Goal: Task Accomplishment & Management: Use online tool/utility

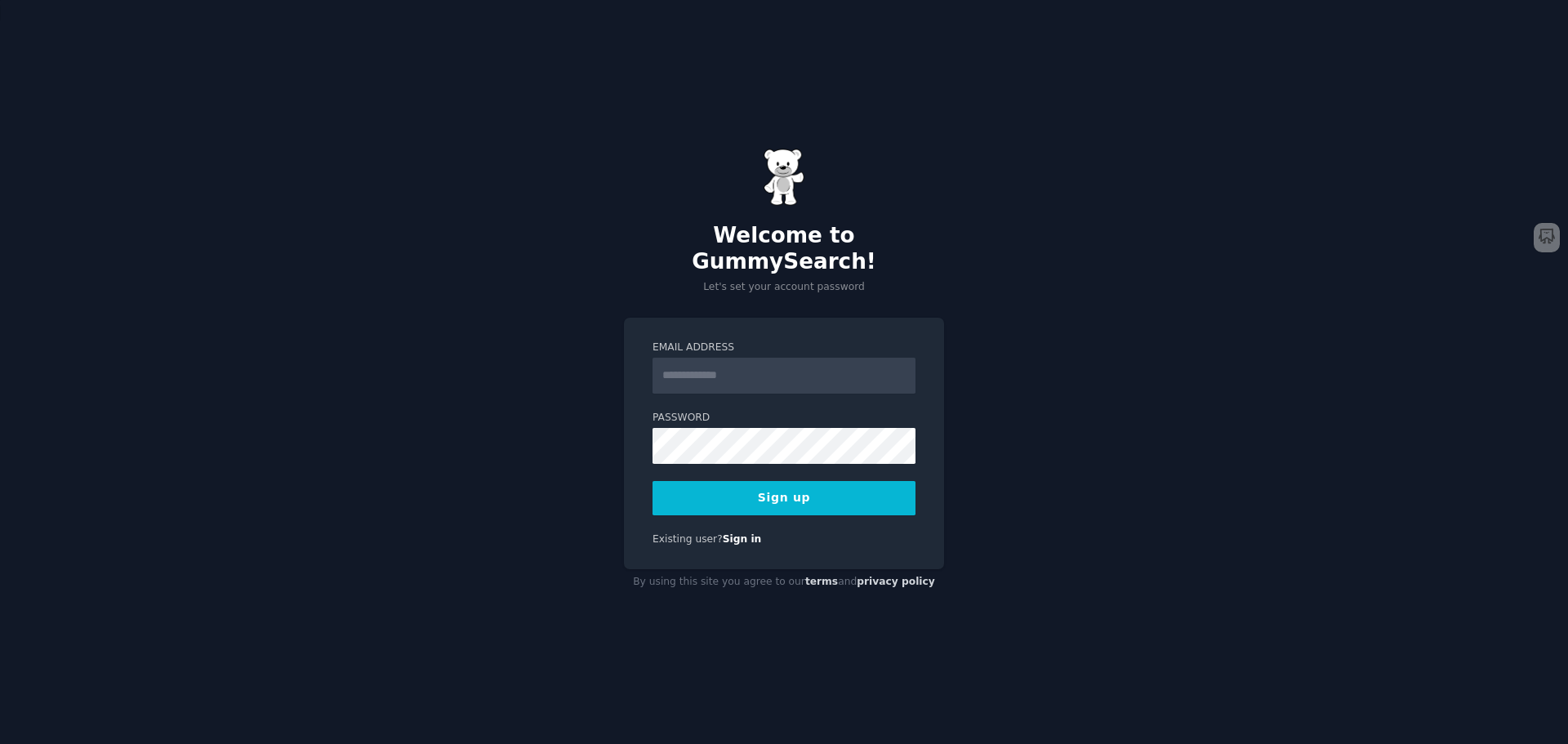
click at [674, 362] on input "Email Address" at bounding box center [784, 375] width 263 height 36
click at [675, 362] on input "Email Address" at bounding box center [784, 375] width 263 height 36
click at [721, 358] on input "Email Address" at bounding box center [784, 375] width 263 height 36
drag, startPoint x: 977, startPoint y: 309, endPoint x: 1028, endPoint y: 310, distance: 51.0
click at [980, 309] on div "Welcome to GummySearch! Let's set your account password Email Address Password …" at bounding box center [784, 372] width 1568 height 744
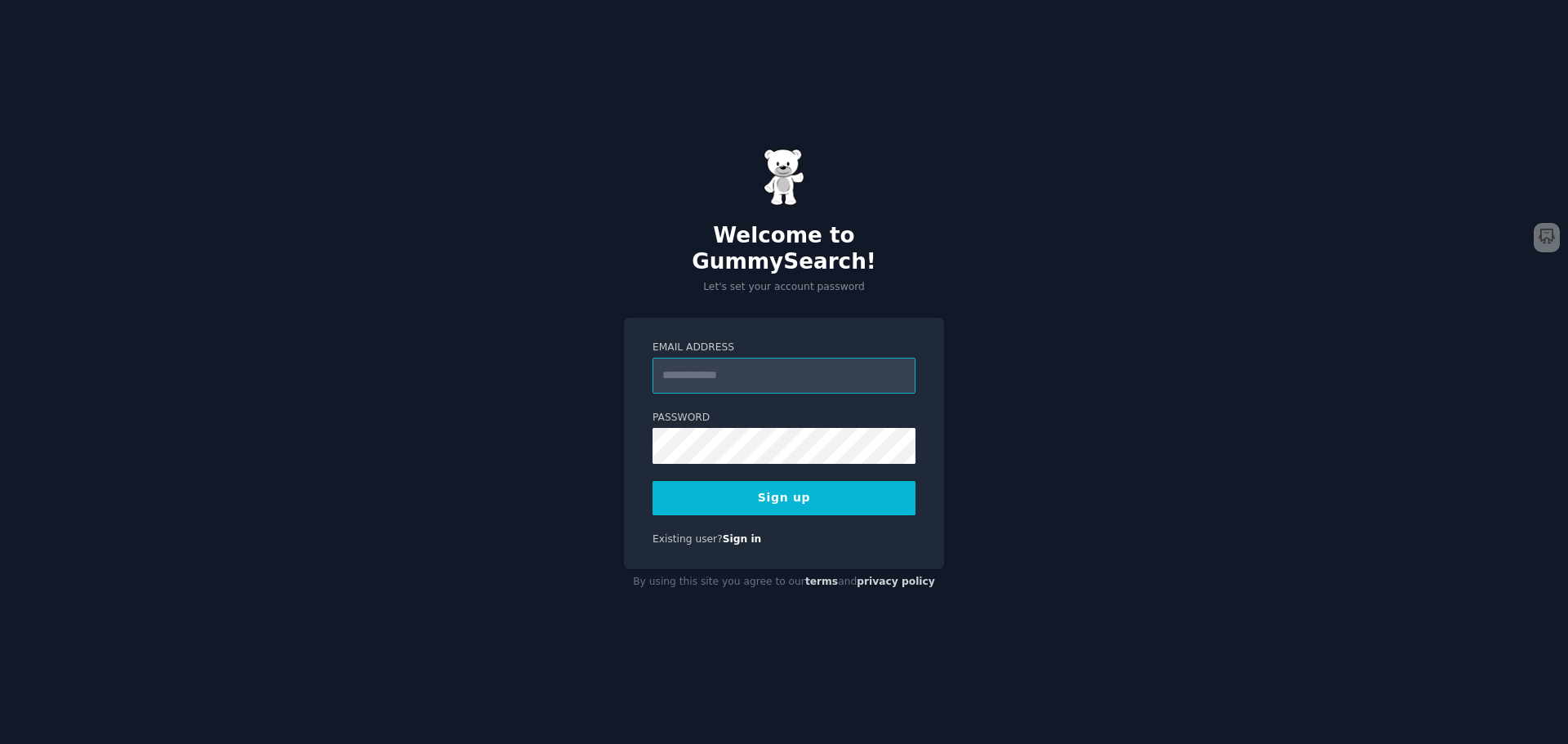
click at [870, 358] on input "Email Address" at bounding box center [784, 375] width 263 height 36
drag, startPoint x: 764, startPoint y: 356, endPoint x: 776, endPoint y: 356, distance: 12.0
click at [764, 358] on input "**********" at bounding box center [784, 375] width 263 height 36
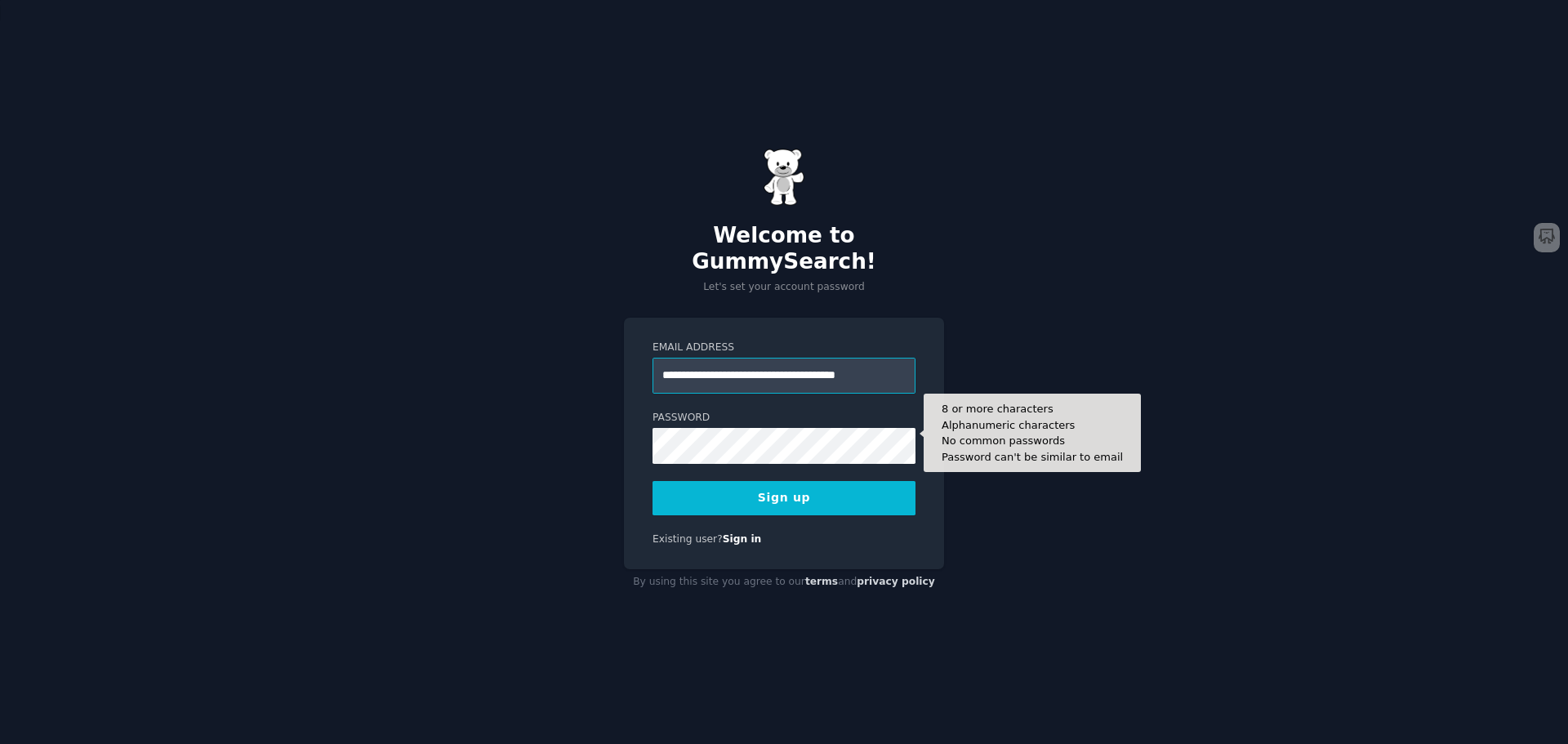
type input "**********"
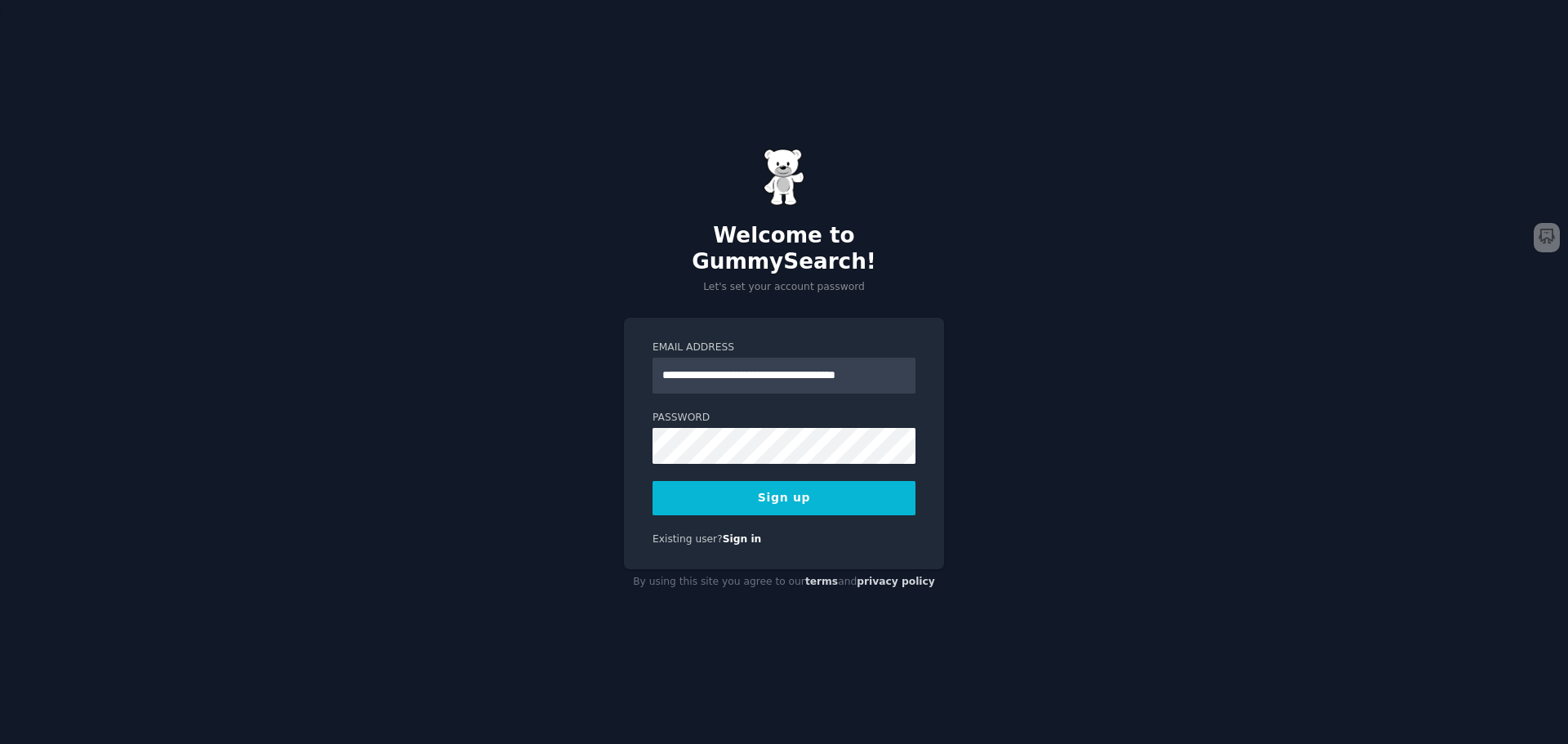
click at [816, 483] on button "Sign up" at bounding box center [784, 497] width 263 height 34
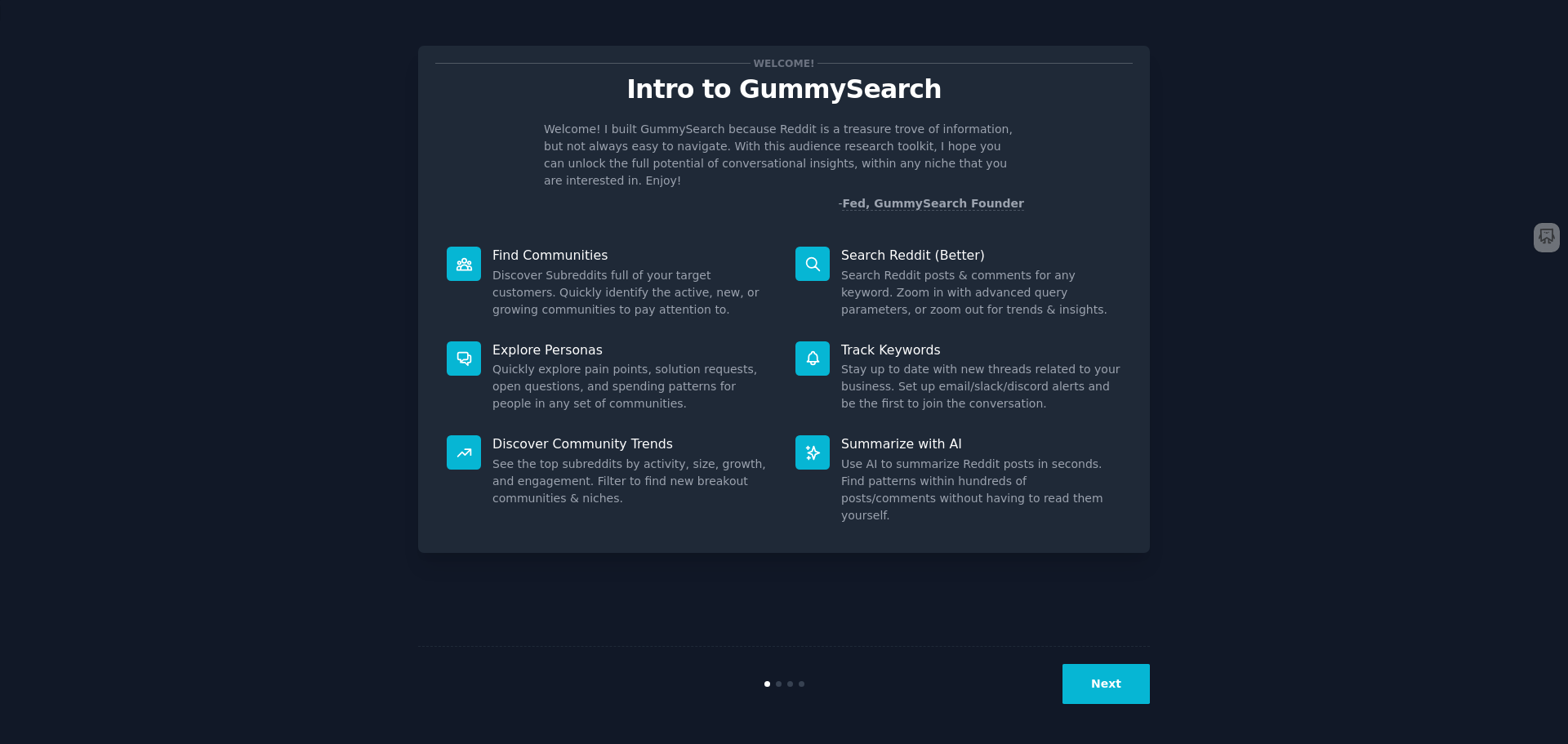
click at [1109, 690] on button "Next" at bounding box center [1107, 683] width 88 height 40
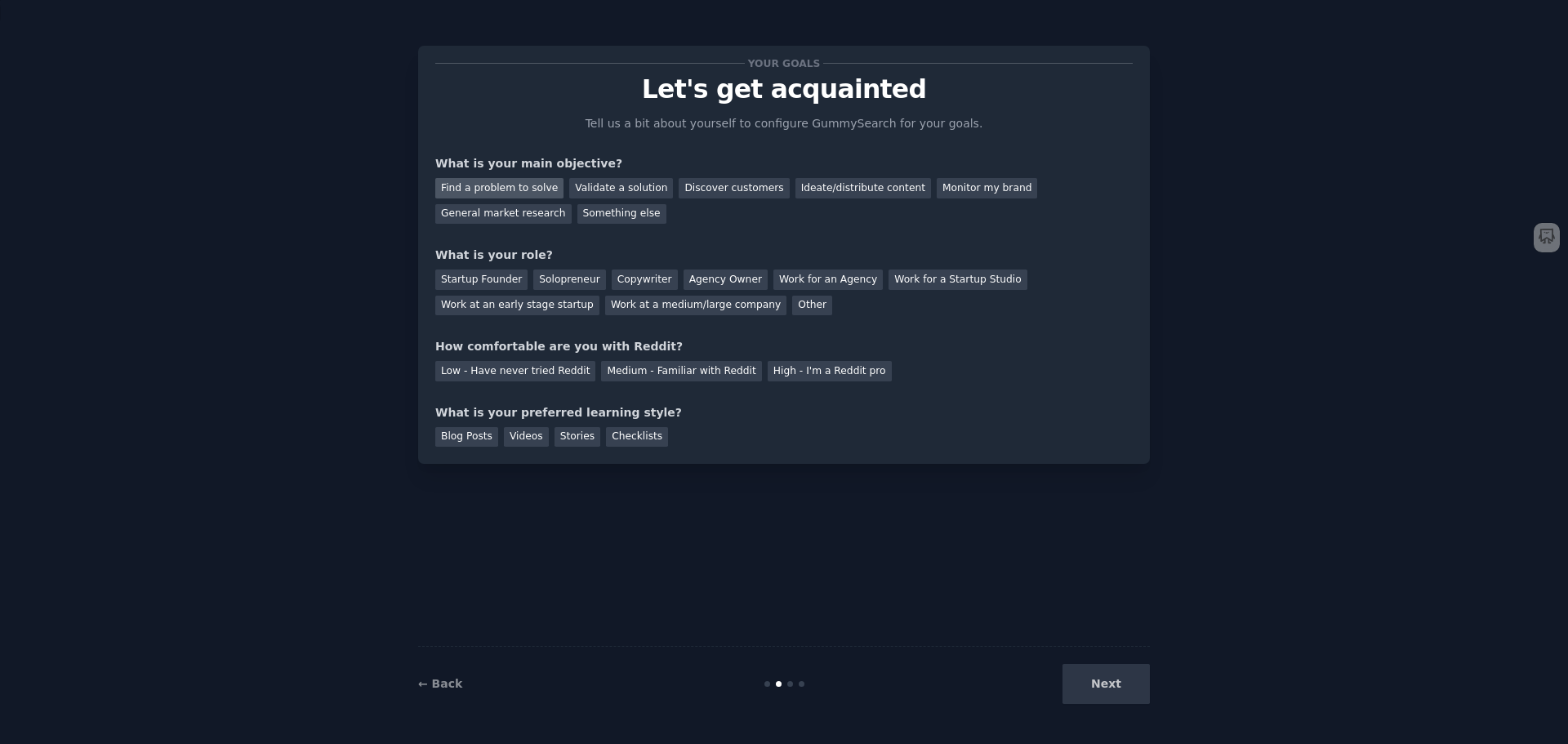
click at [507, 187] on div "Find a problem to solve" at bounding box center [499, 188] width 129 height 20
click at [589, 189] on div "Validate a solution" at bounding box center [620, 188] width 103 height 20
click at [529, 186] on div "Find a problem to solve" at bounding box center [499, 188] width 129 height 20
click at [566, 278] on div "Solopreneur" at bounding box center [568, 279] width 72 height 20
click at [616, 368] on div "Medium - Familiar with Reddit" at bounding box center [681, 372] width 160 height 20
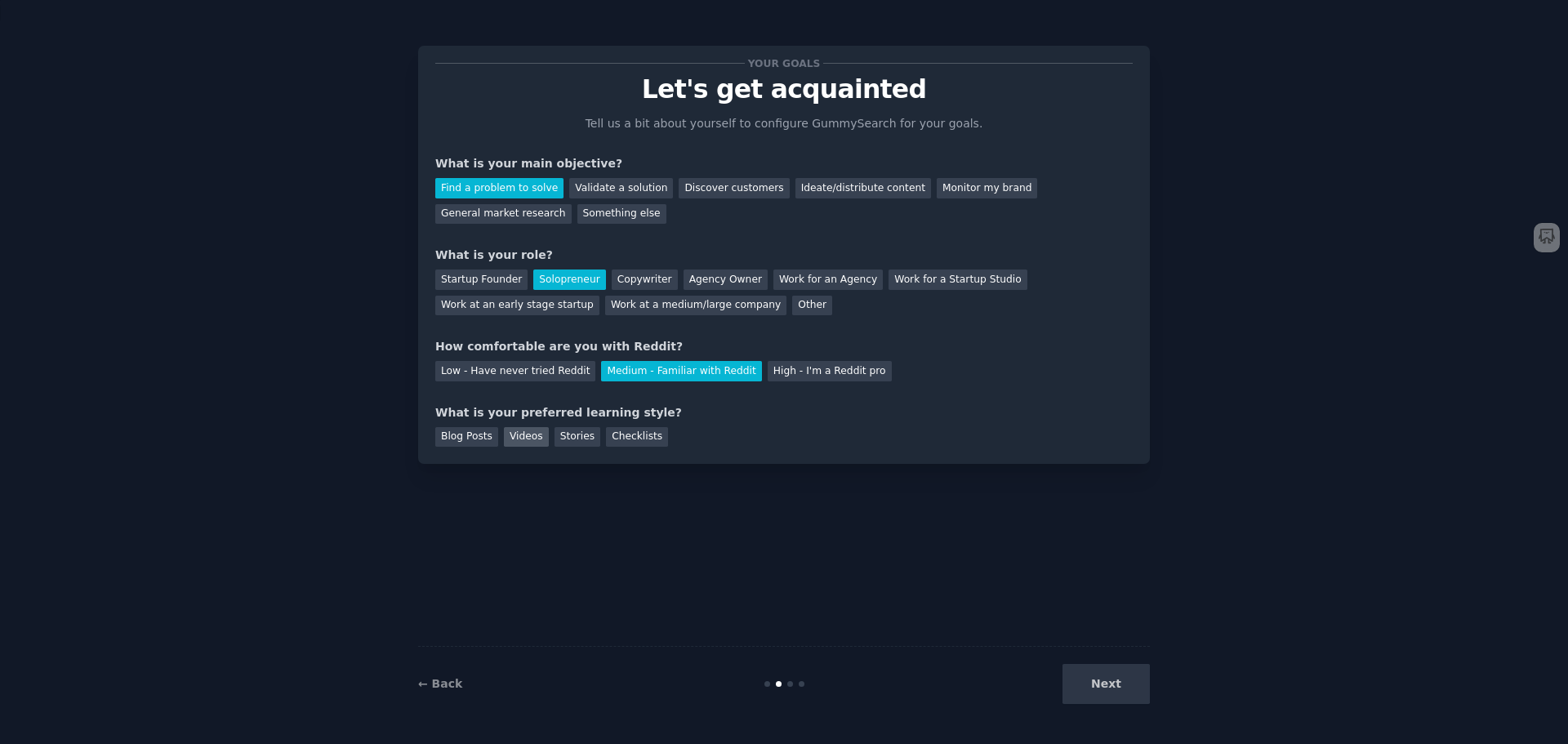
click at [514, 439] on div "Videos" at bounding box center [526, 438] width 45 height 20
click at [1112, 684] on button "Next" at bounding box center [1107, 683] width 88 height 40
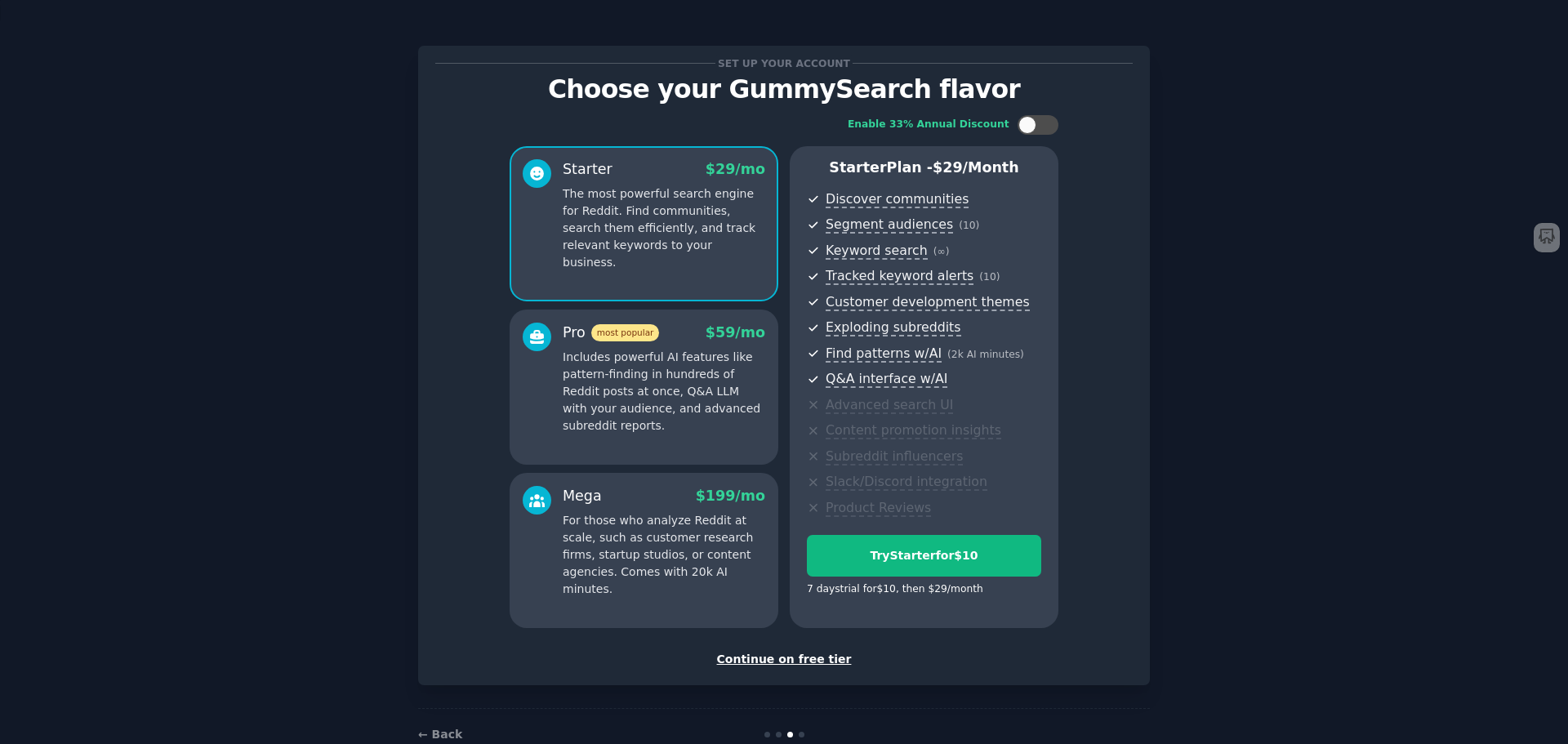
click at [779, 662] on div "Continue on free tier" at bounding box center [784, 659] width 698 height 17
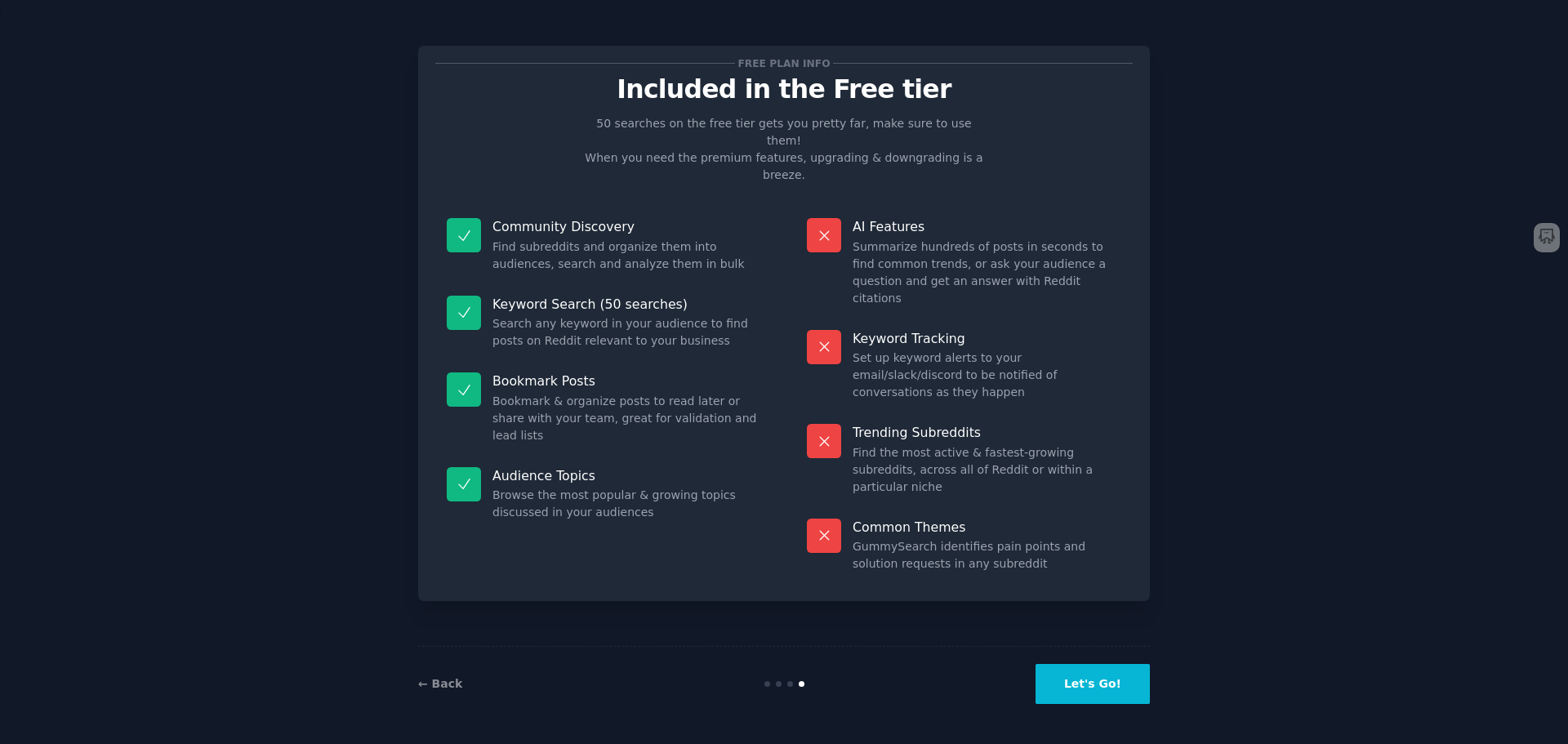
click at [1112, 690] on button "Let's Go!" at bounding box center [1093, 683] width 115 height 40
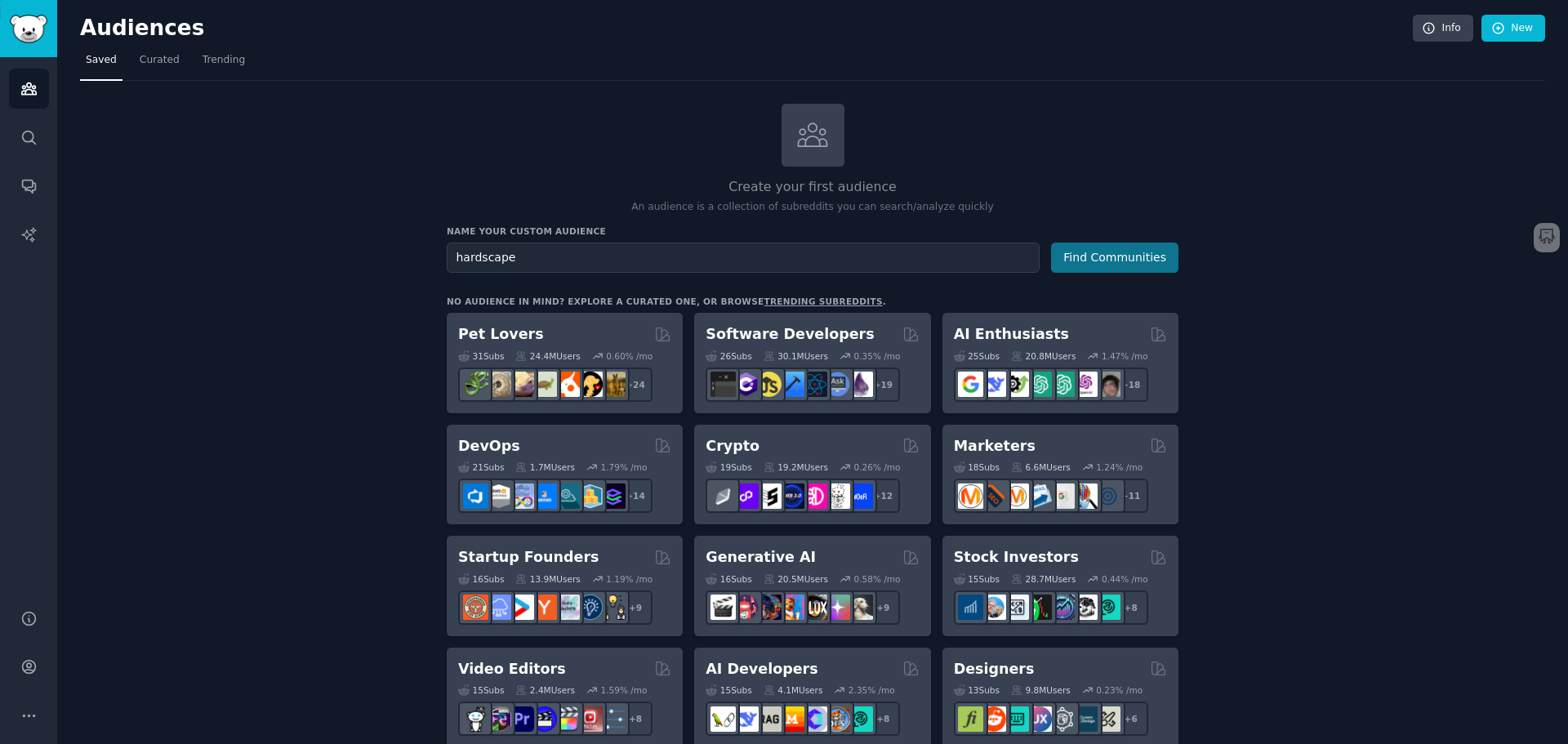
type input "hardscape"
click at [1110, 250] on button "Find Communities" at bounding box center [1114, 257] width 128 height 30
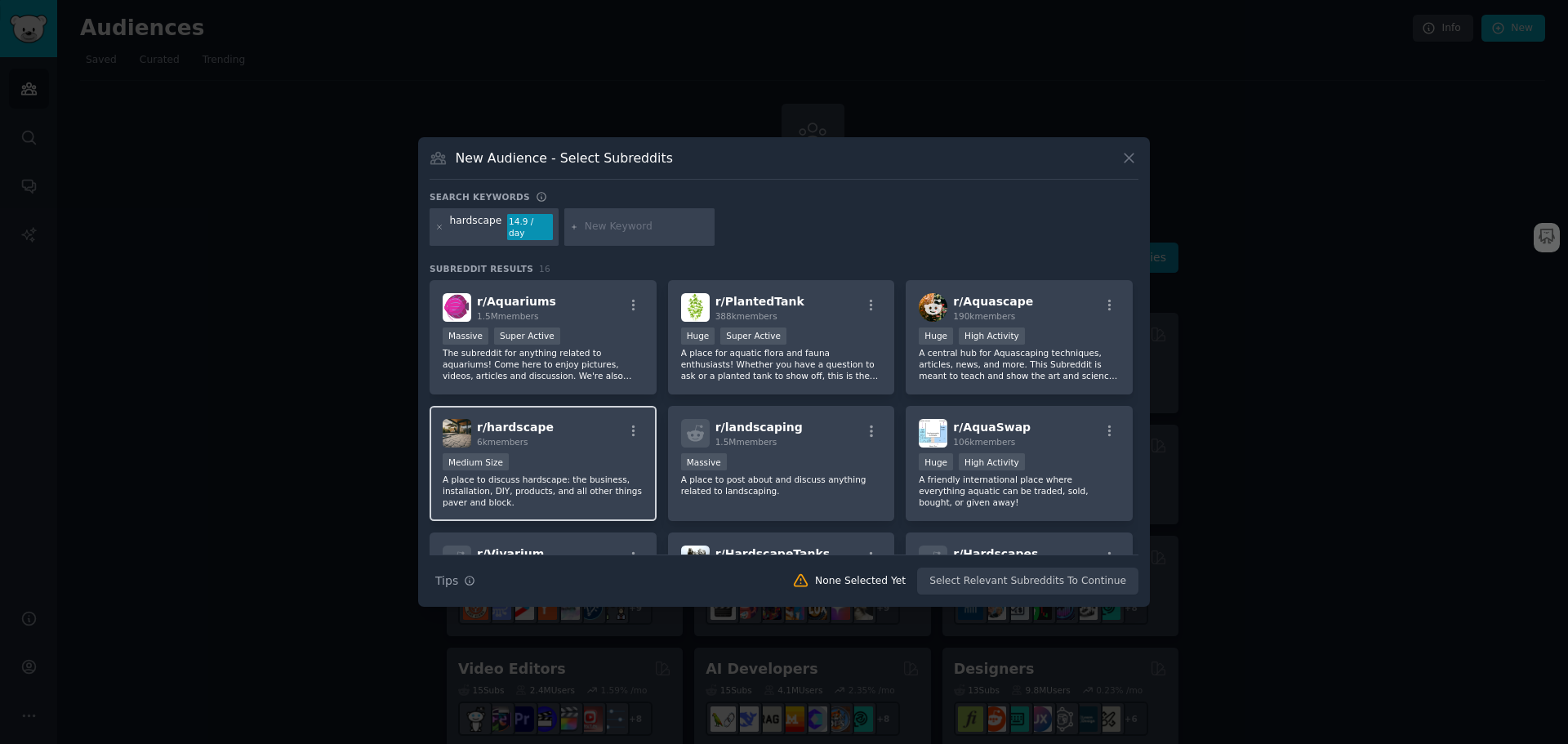
click at [566, 453] on div "Medium Size" at bounding box center [543, 464] width 201 height 20
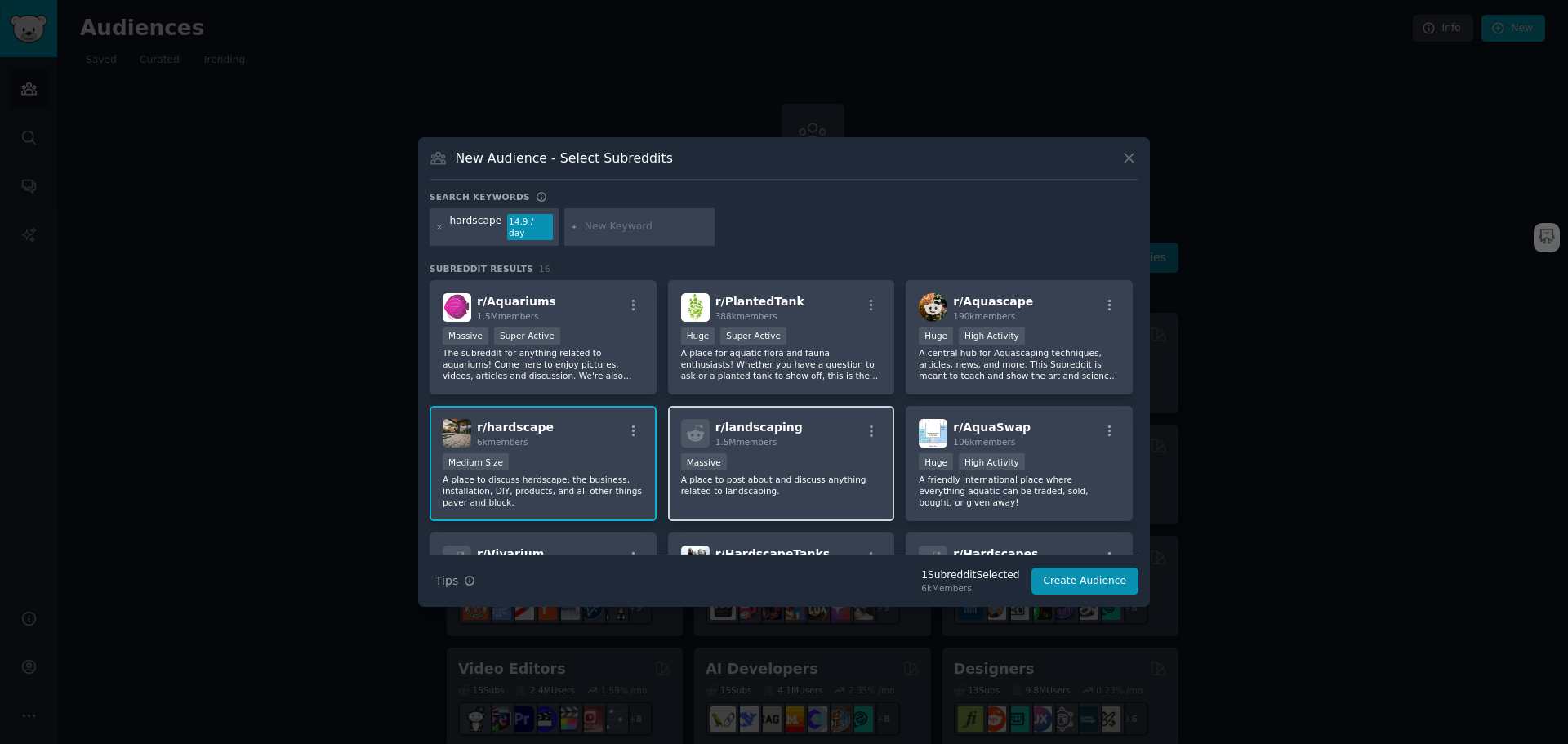
click at [797, 453] on div "Massive" at bounding box center [782, 464] width 201 height 20
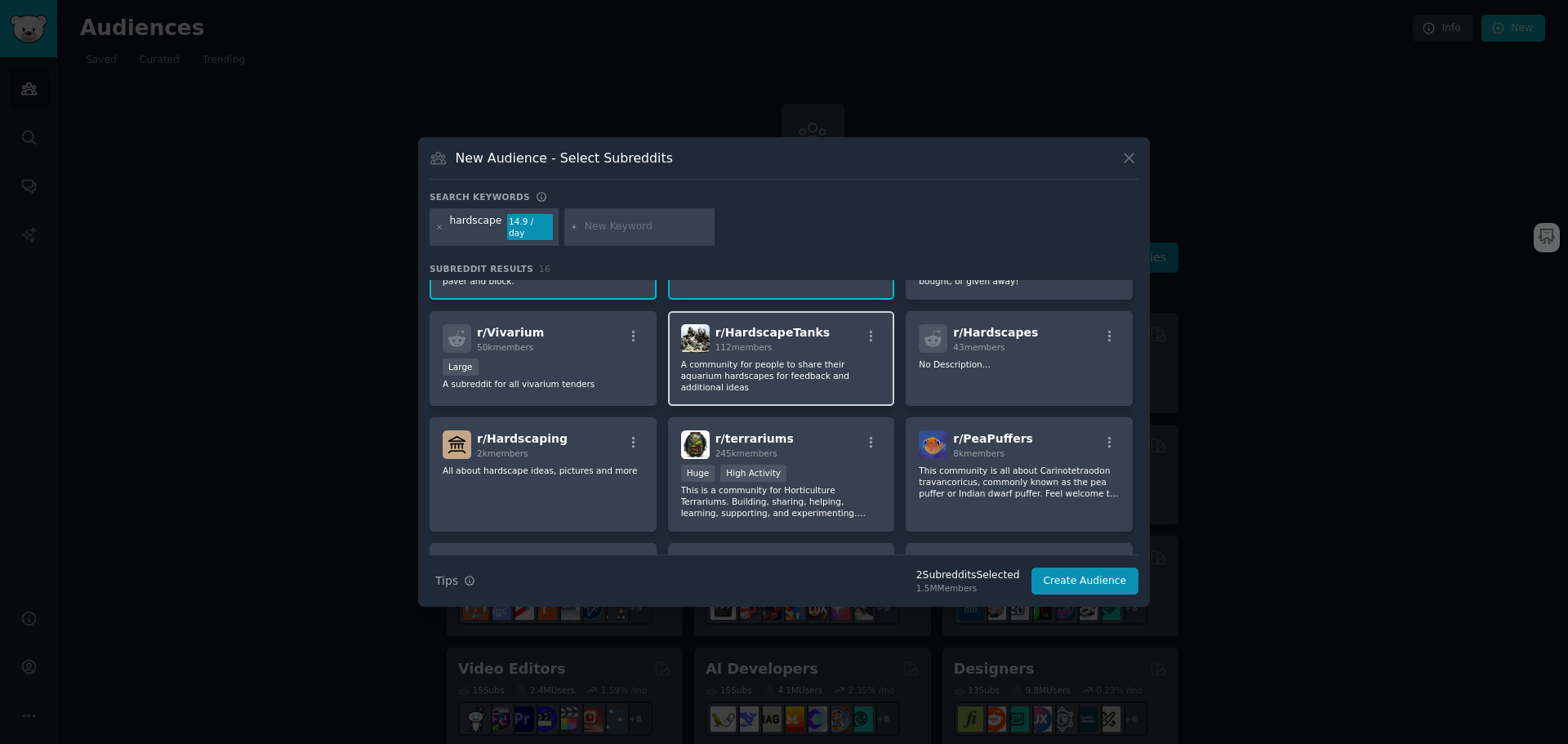
scroll to position [245, 0]
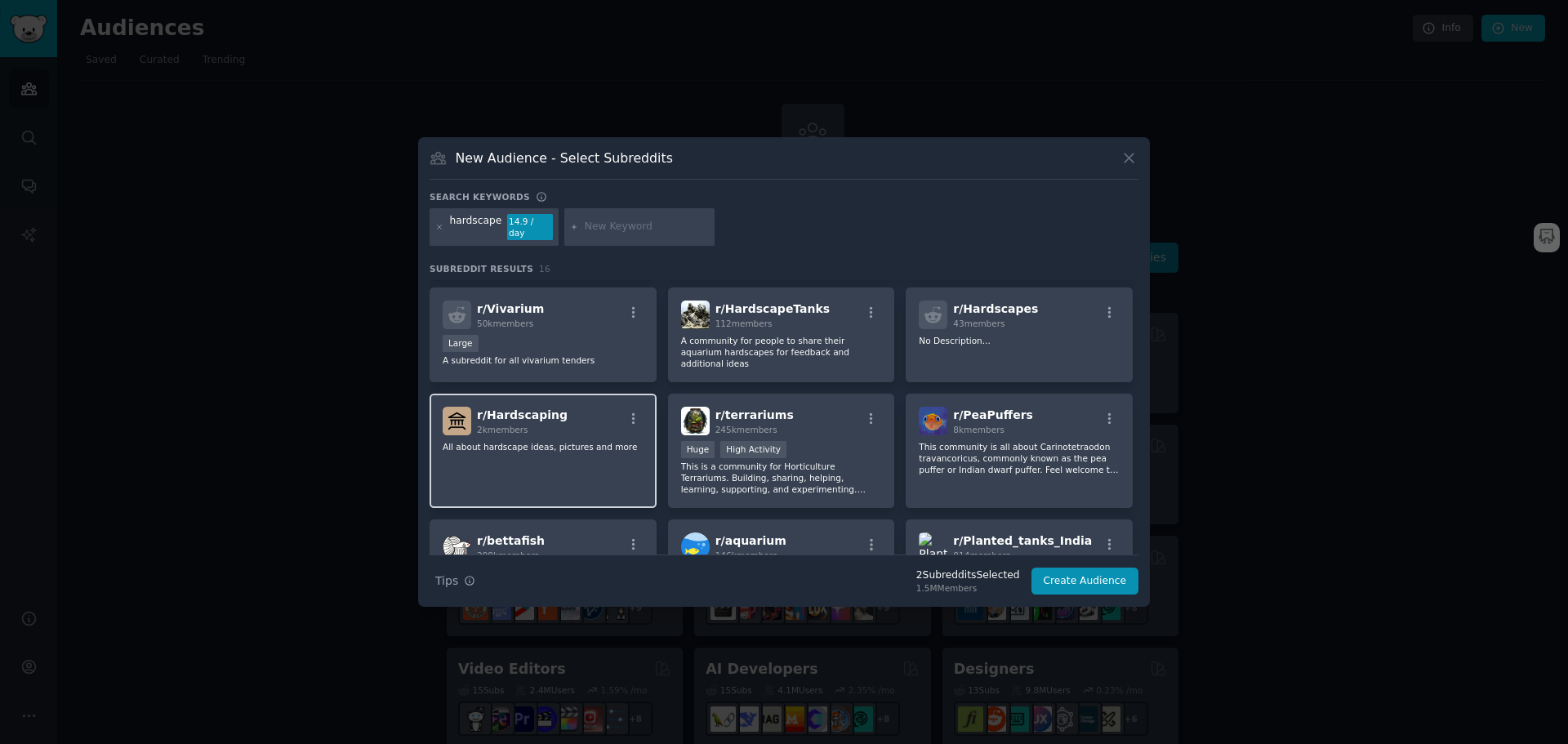
click at [563, 440] on p "All about hardscape ideas, pictures and more" at bounding box center [543, 446] width 201 height 11
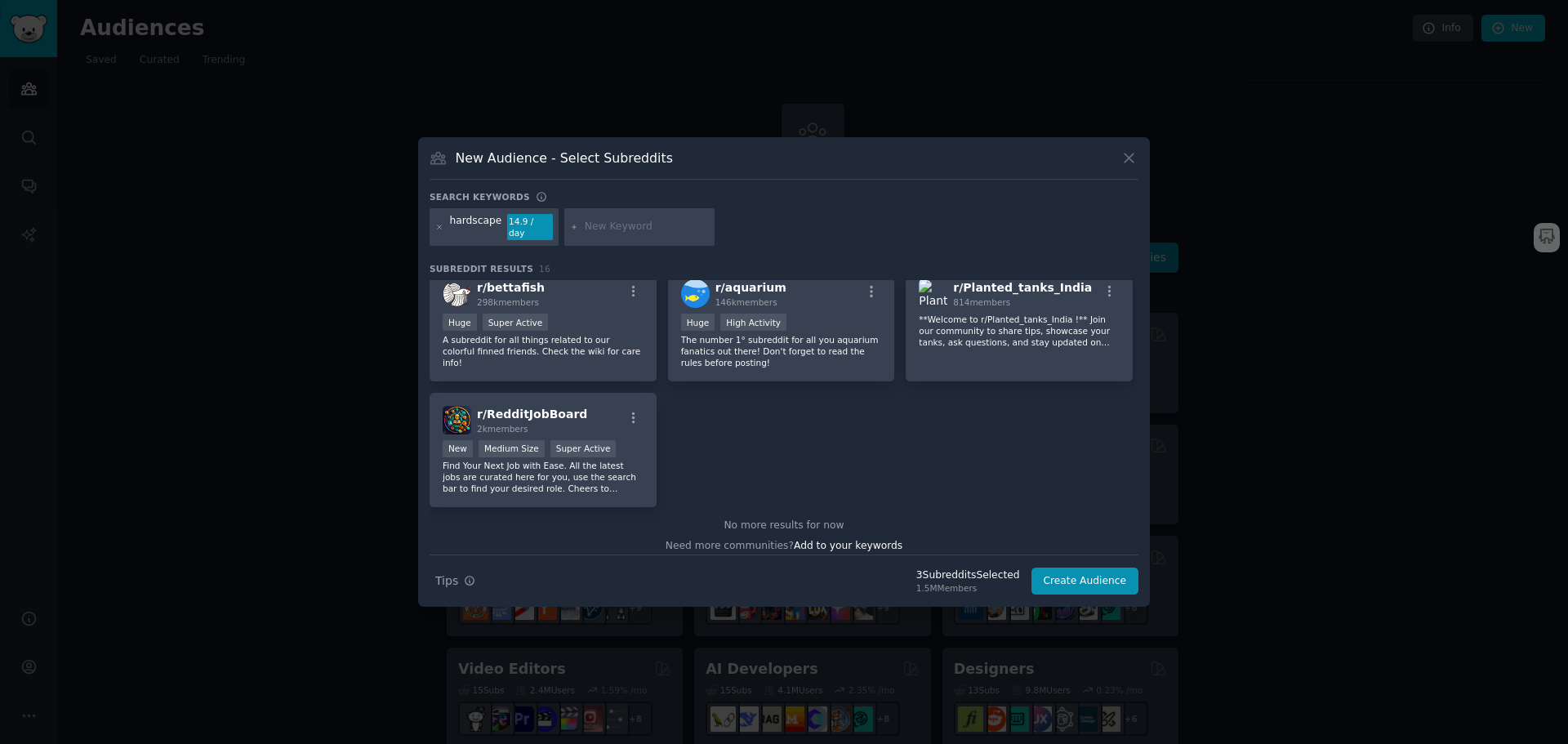
scroll to position [506, 0]
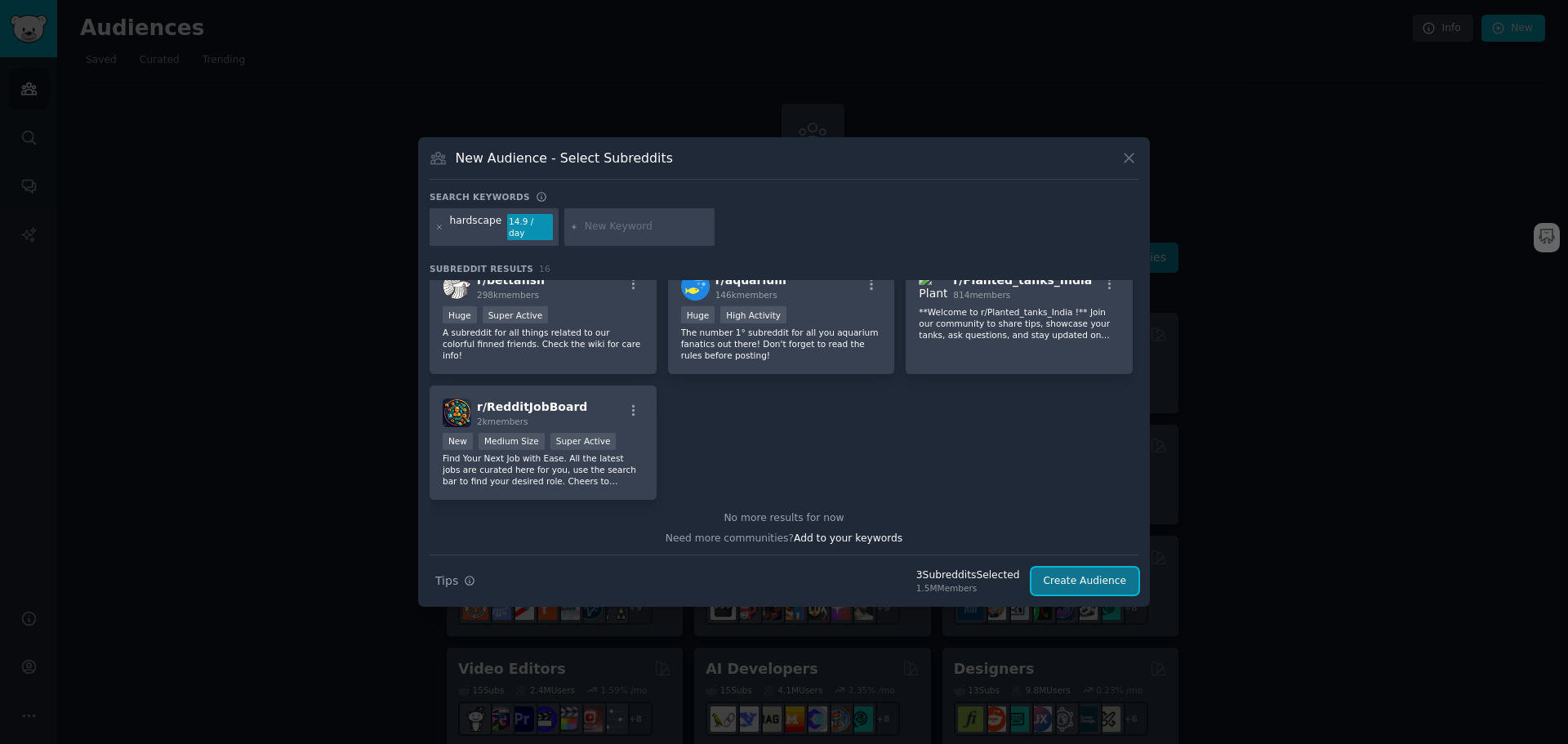
click at [1084, 574] on button "Create Audience" at bounding box center [1085, 581] width 108 height 28
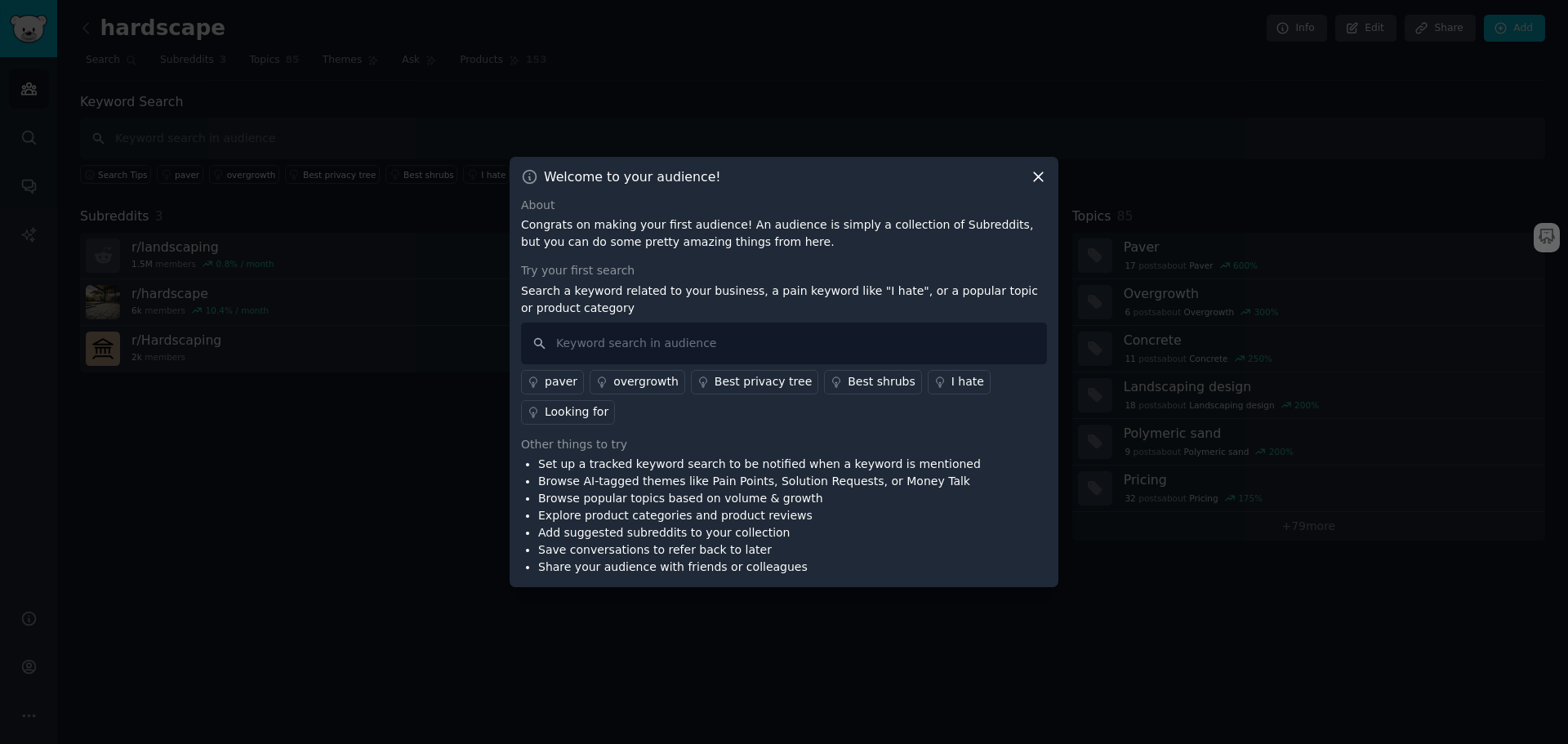
click at [951, 381] on div "I hate" at bounding box center [967, 382] width 33 height 17
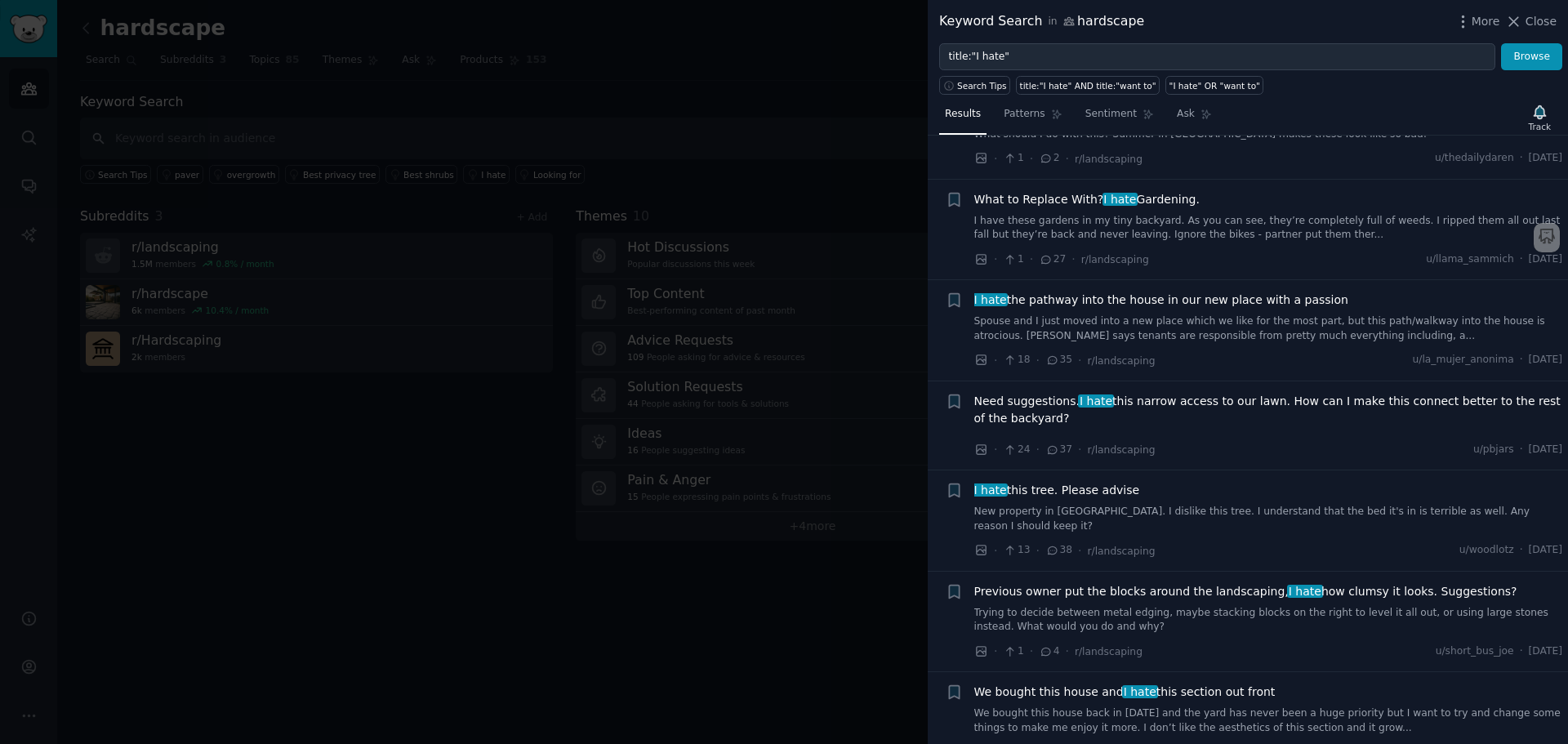
scroll to position [82, 0]
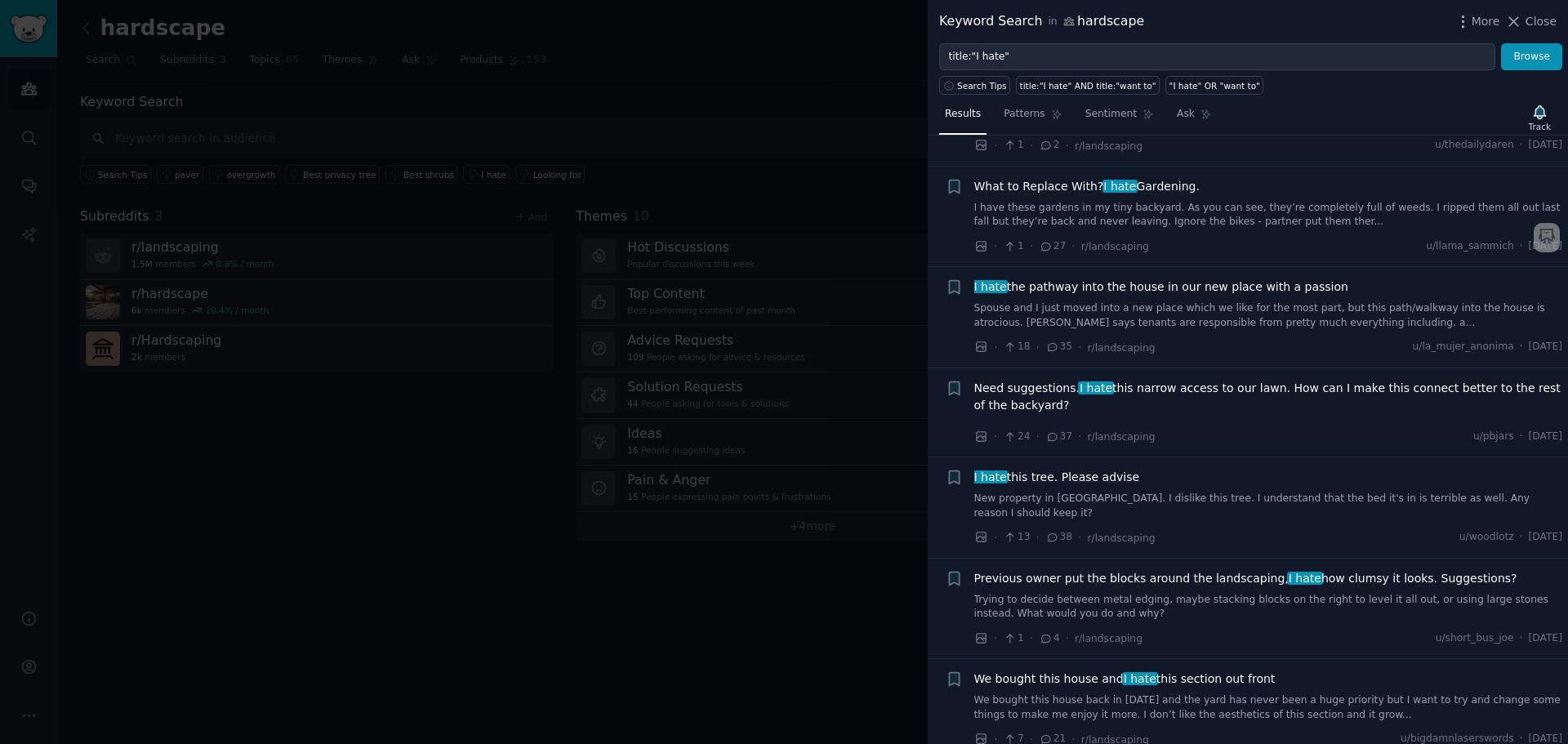
drag, startPoint x: 1539, startPoint y: 22, endPoint x: 1521, endPoint y: 59, distance: 41.1
click at [1539, 22] on span "Close" at bounding box center [1541, 21] width 31 height 17
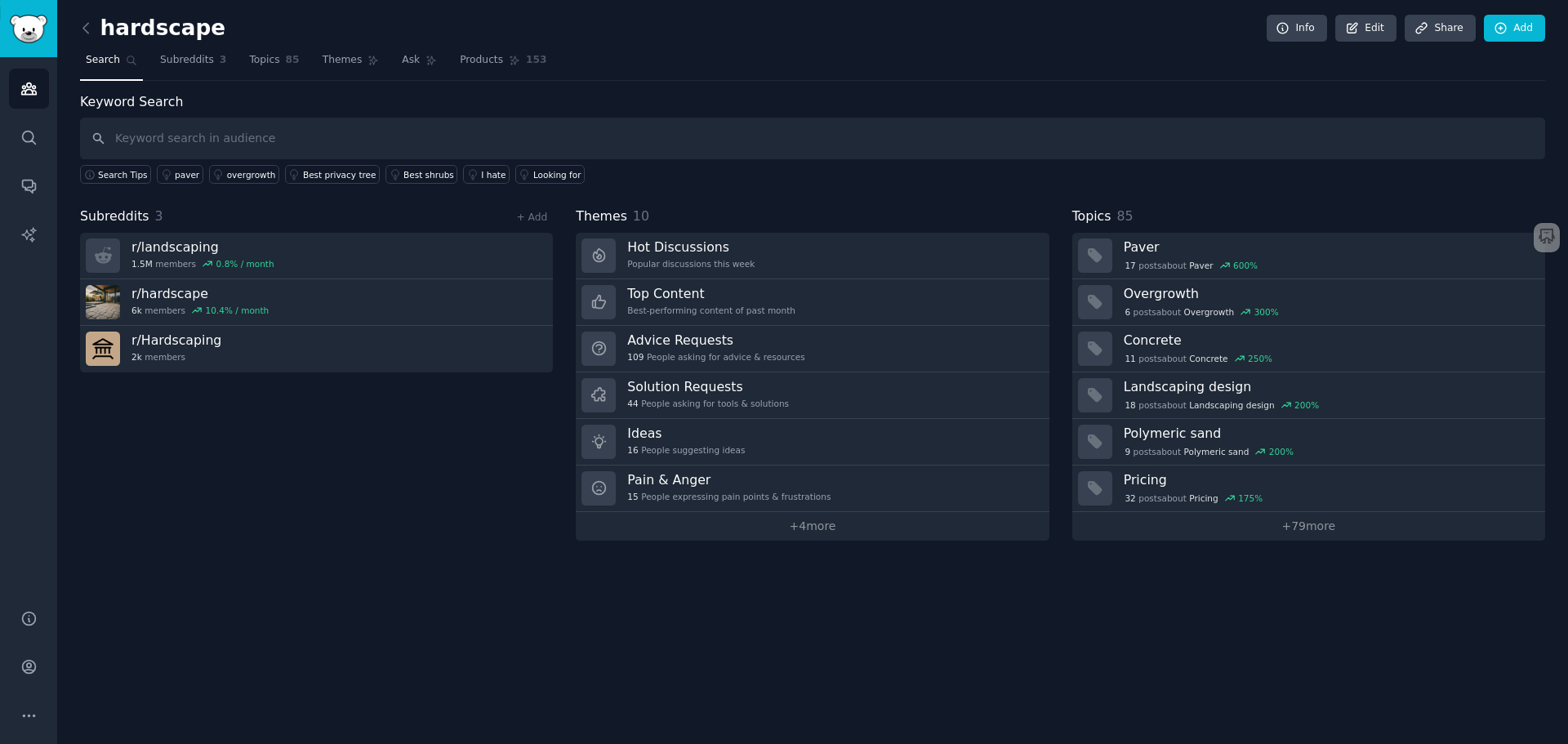
click at [321, 92] on div "Keyword Search Search Tips paver overgrowth Best privacy tree Best shrubs I hat…" at bounding box center [812, 138] width 1466 height 92
click at [814, 521] on link "+ 4 more" at bounding box center [812, 526] width 473 height 29
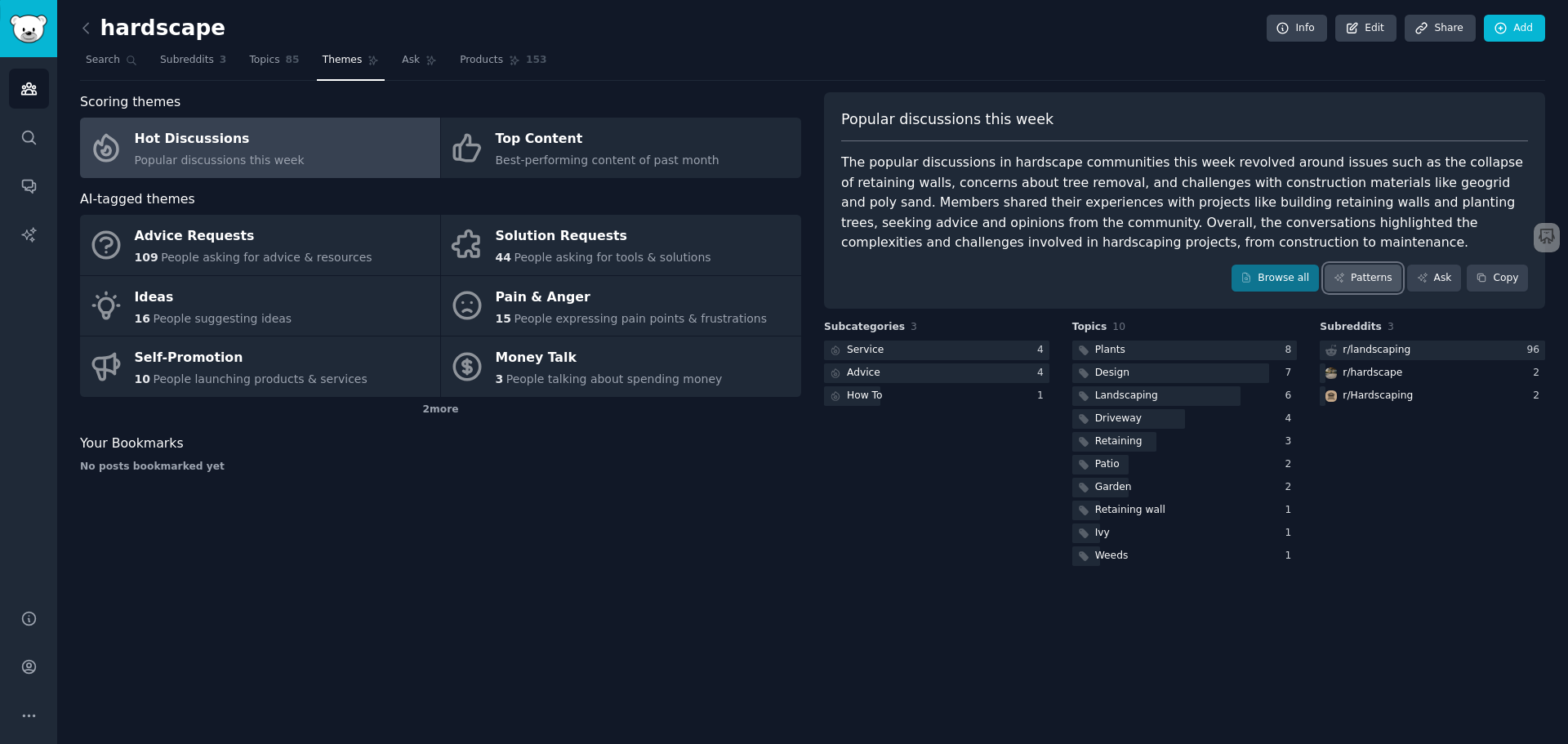
click at [1368, 280] on link "Patterns" at bounding box center [1363, 278] width 76 height 28
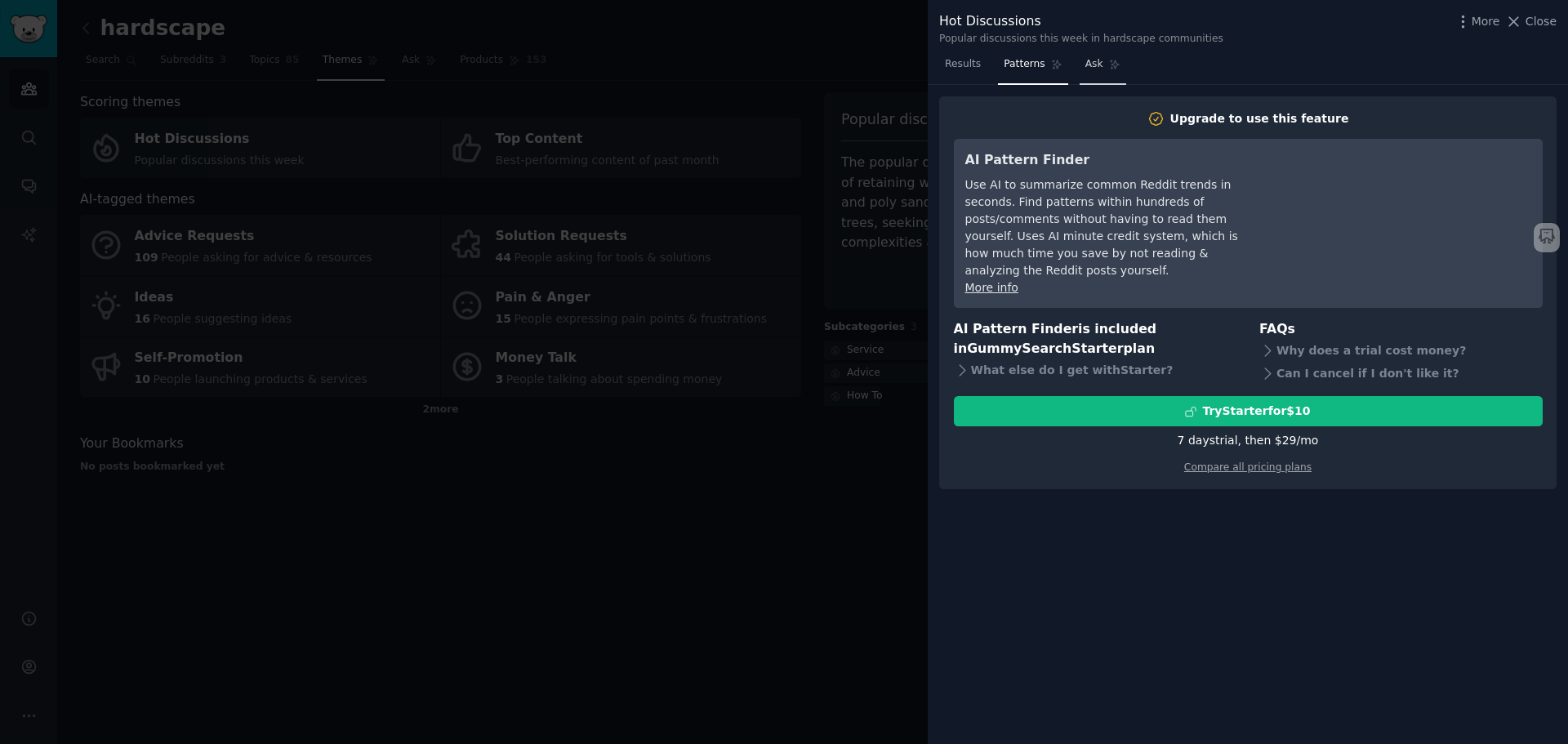
click at [1085, 61] on span "Ask" at bounding box center [1094, 64] width 18 height 15
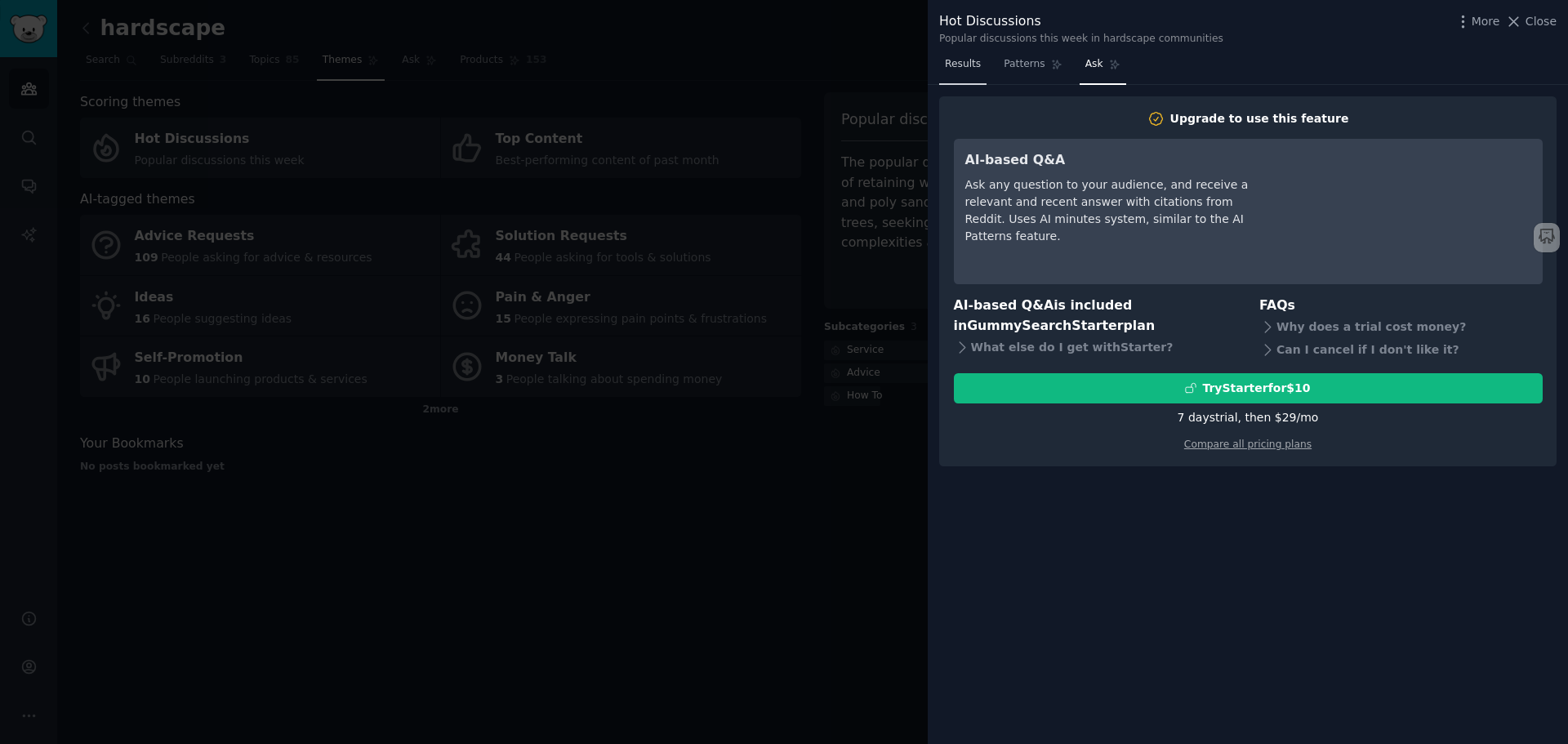
click at [958, 63] on span "Results" at bounding box center [962, 64] width 36 height 15
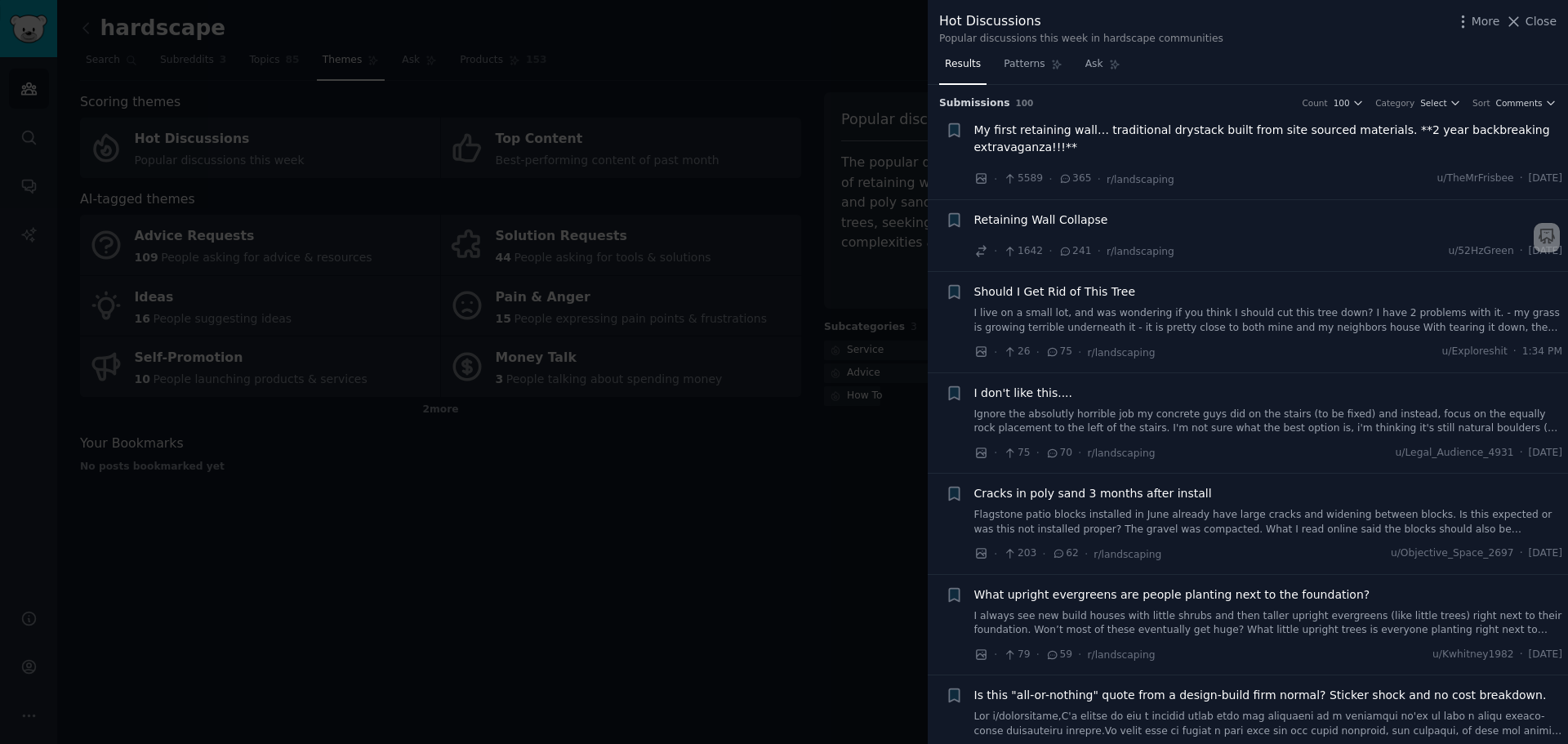
click at [1139, 130] on span "My first retaining wall… traditional drystack built from site sourced materials…" at bounding box center [1269, 139] width 589 height 34
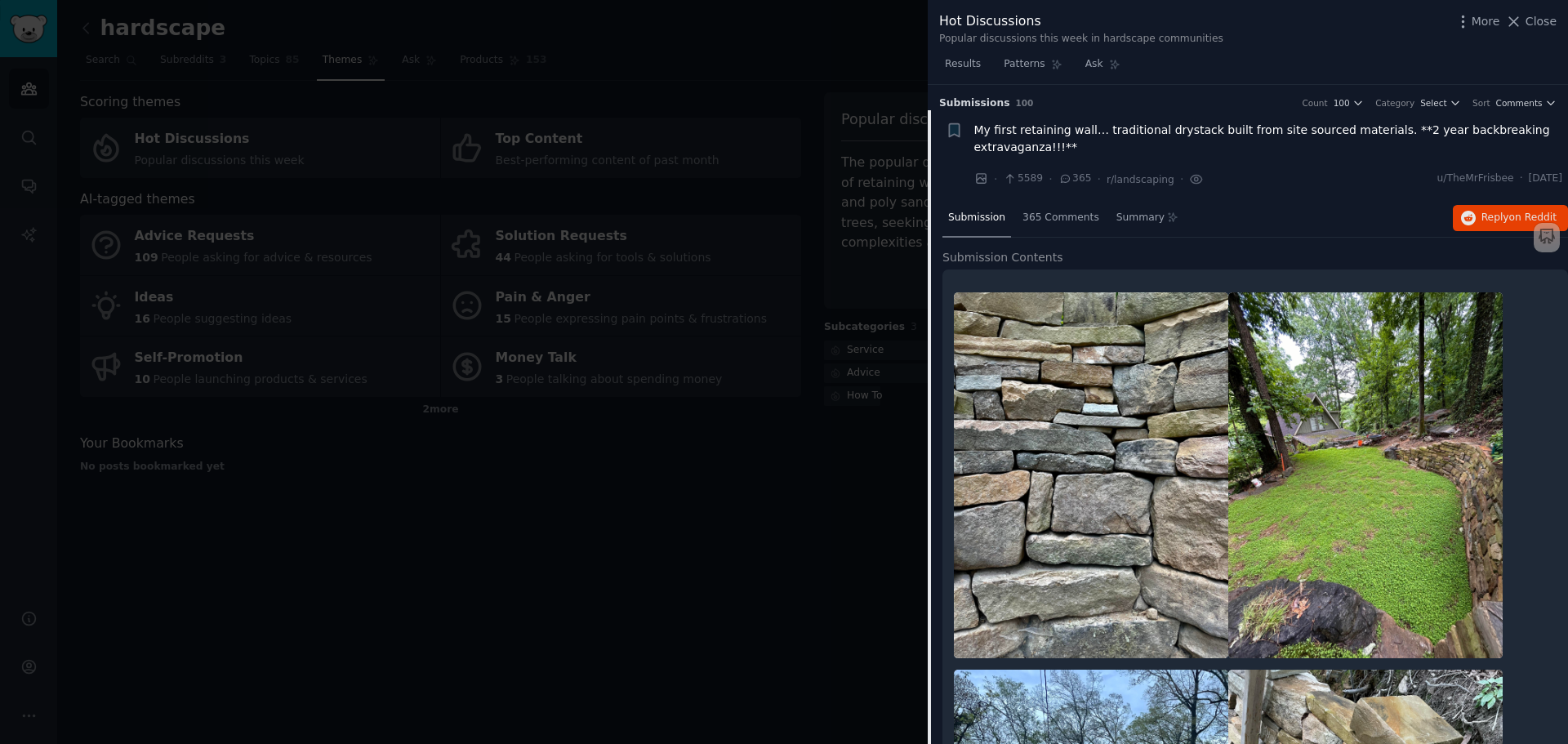
click at [1253, 142] on span "My first retaining wall… traditional drystack built from site sourced materials…" at bounding box center [1269, 139] width 589 height 34
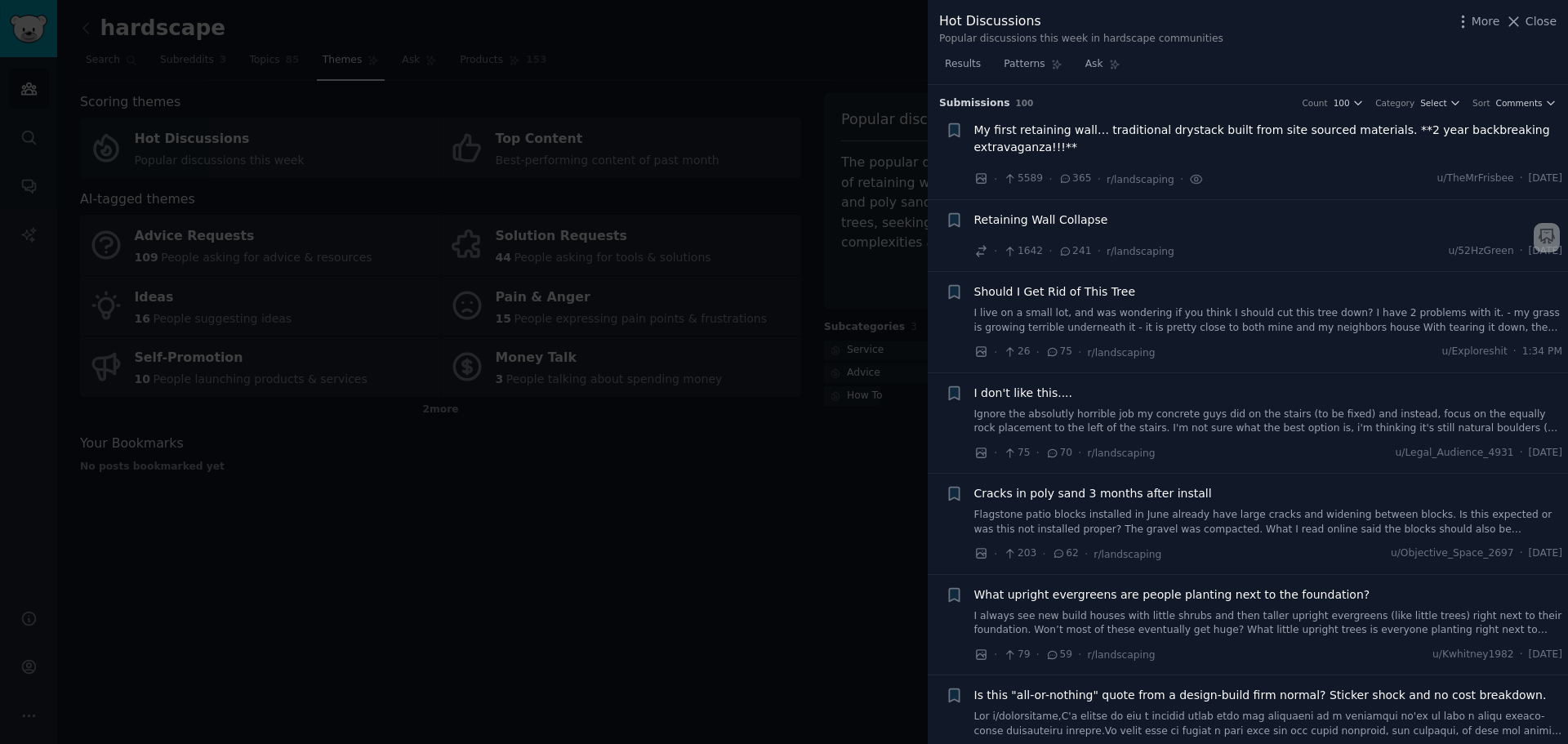
scroll to position [26, 0]
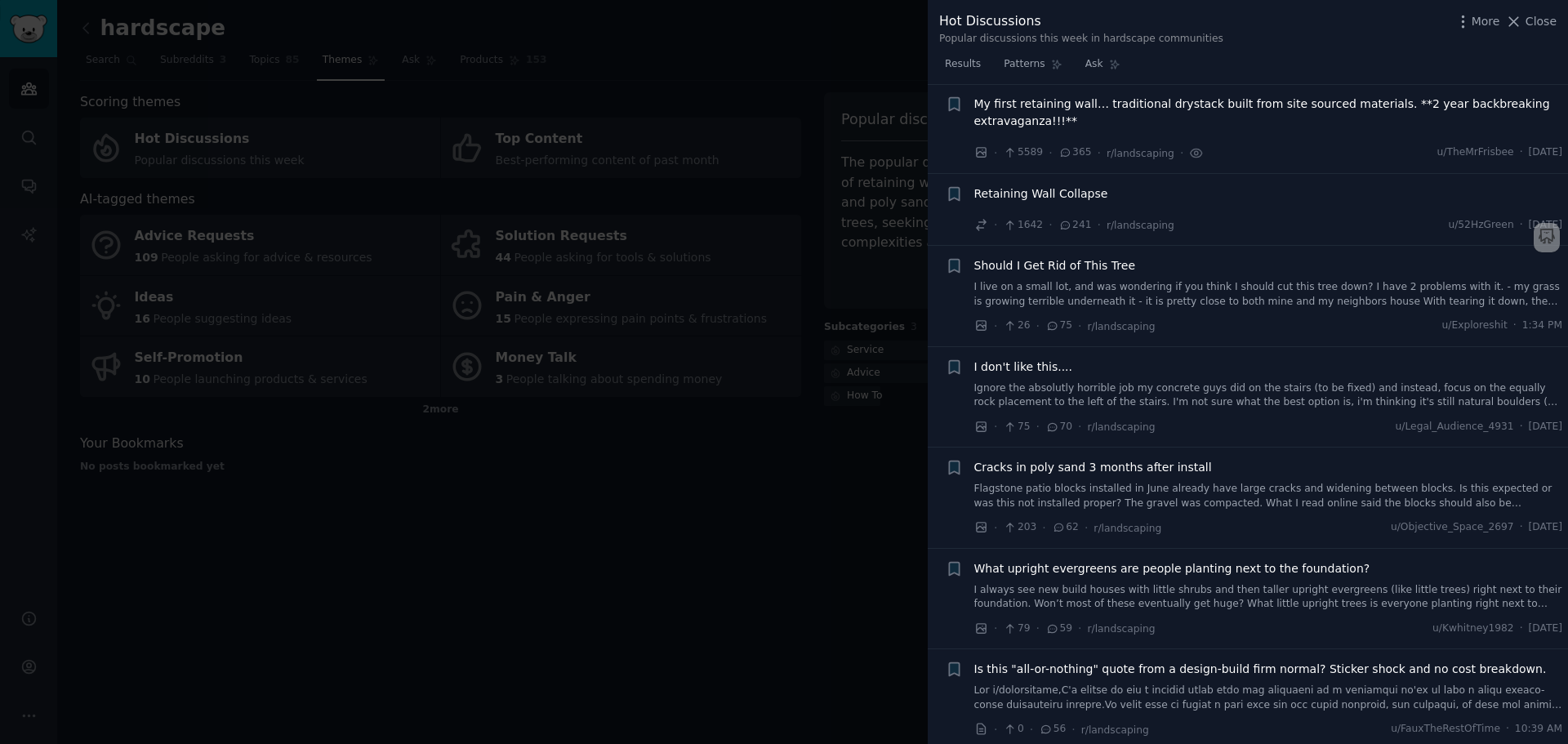
click at [1079, 191] on span "Retaining Wall Collapse" at bounding box center [1042, 194] width 134 height 17
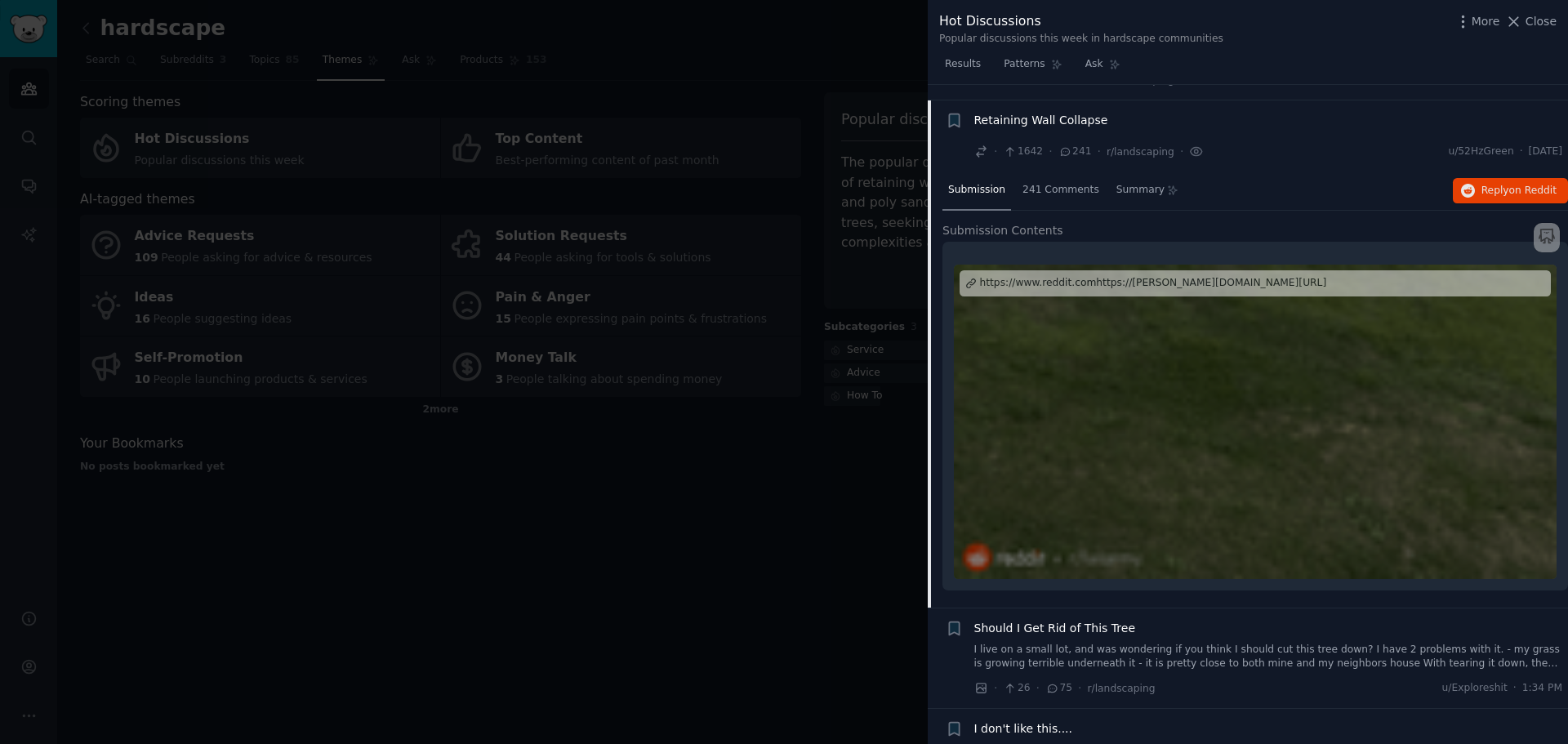
scroll to position [115, 0]
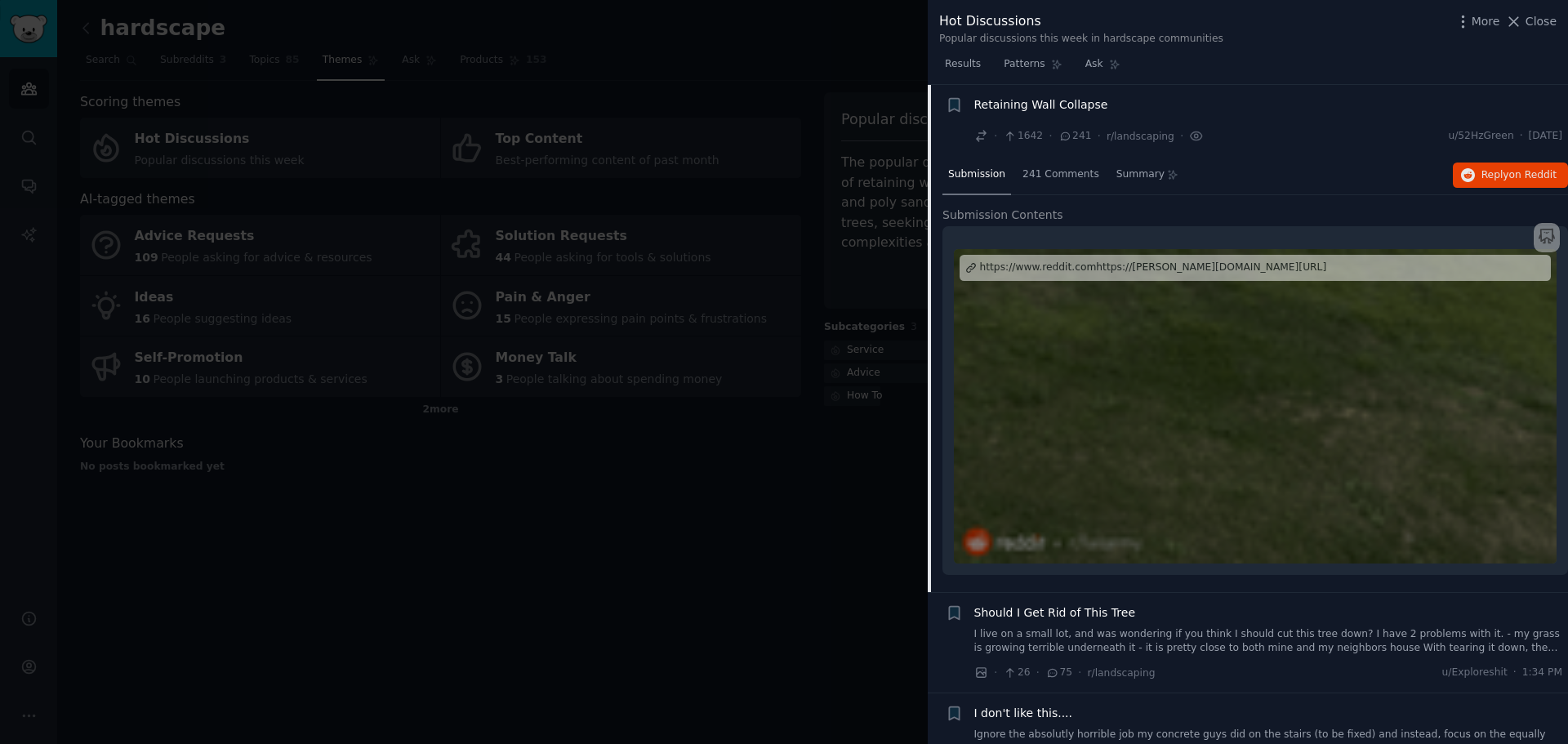
click at [1088, 104] on span "Retaining Wall Collapse" at bounding box center [1042, 104] width 134 height 17
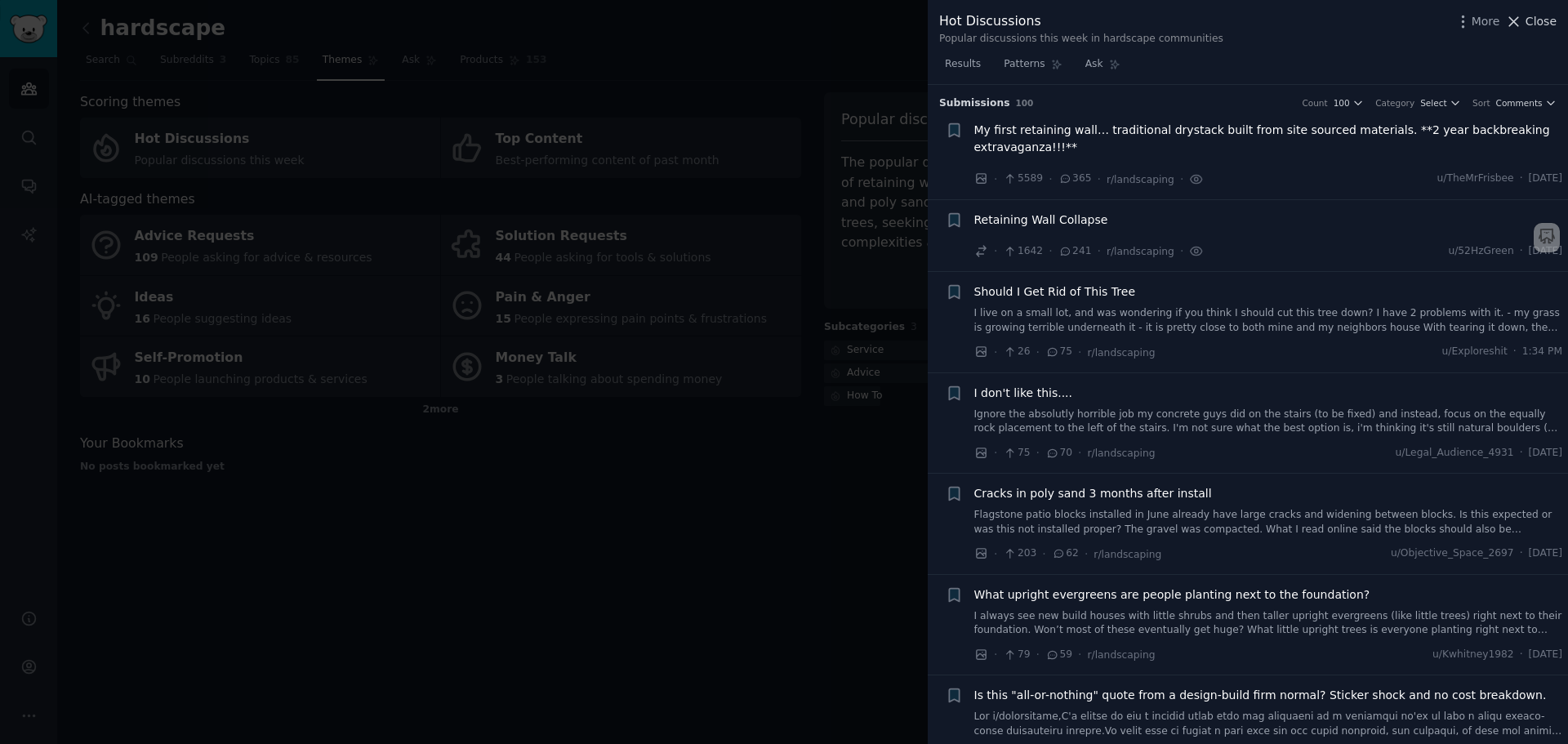
click at [1543, 17] on span "Close" at bounding box center [1541, 21] width 31 height 17
